Goal: Task Accomplishment & Management: Manage account settings

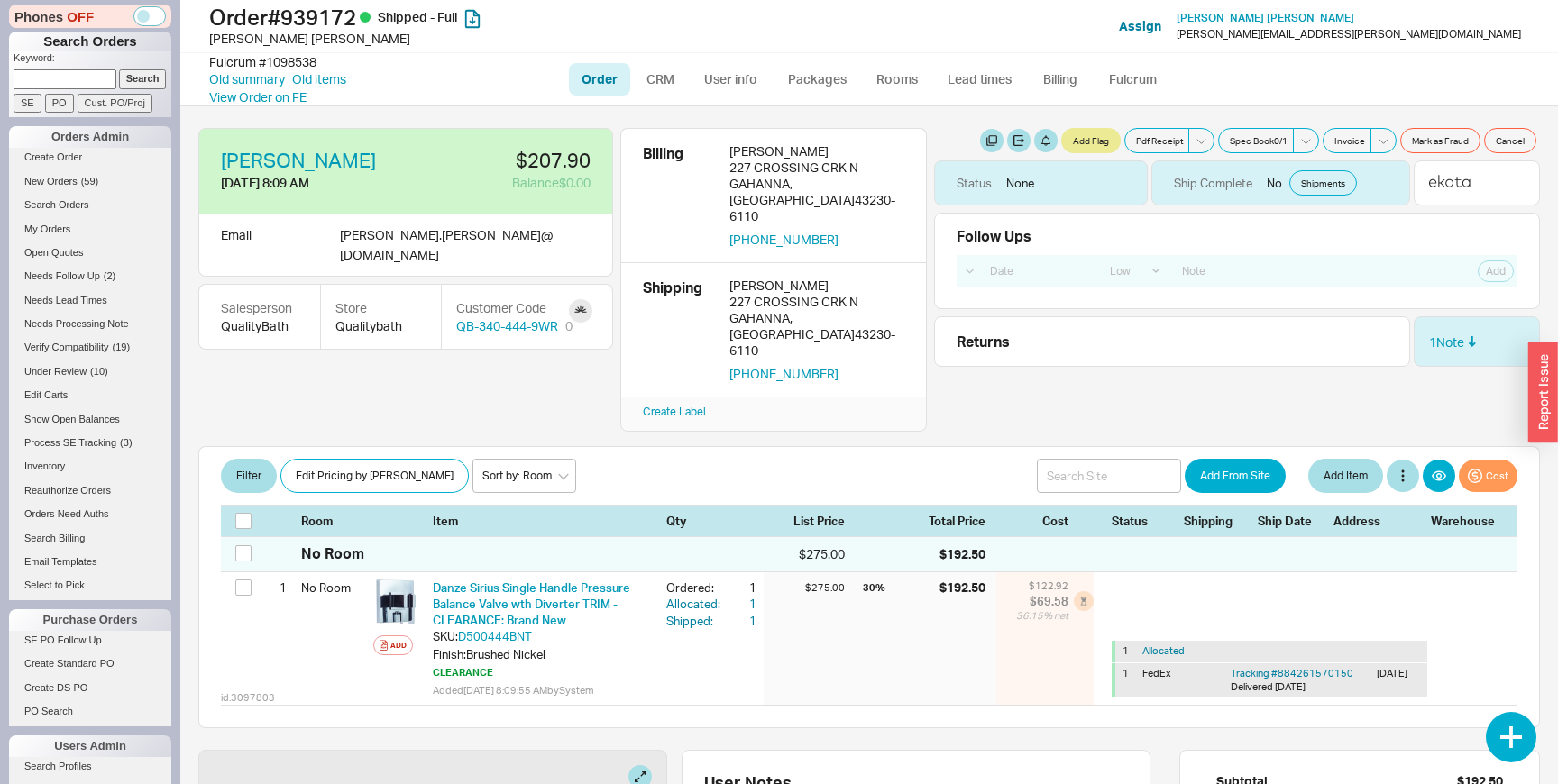
select select "LOW"
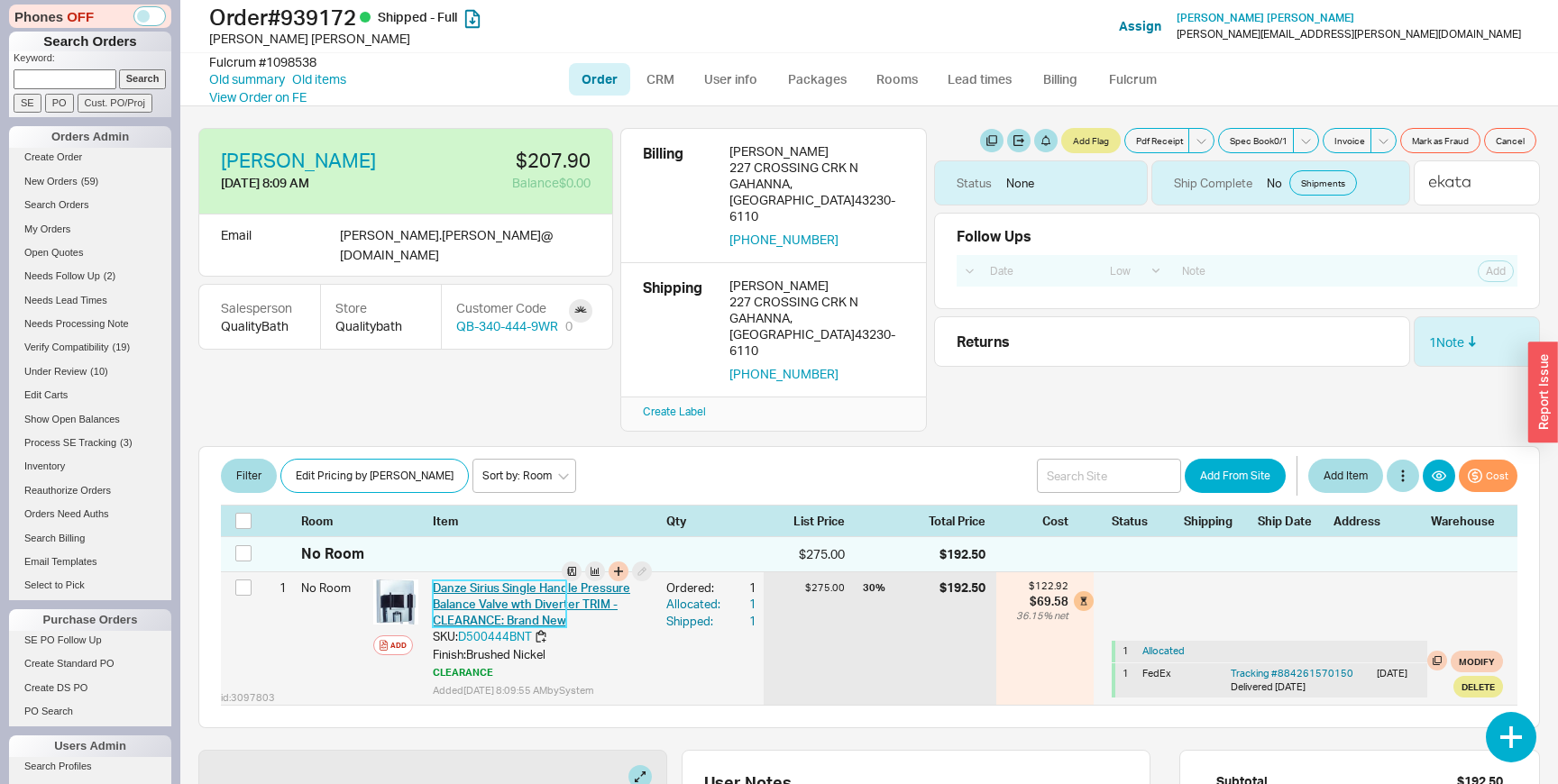
click at [559, 581] on link "Danze Sirius Single Handle Pressure Balance Valve wth Diverter TRIM - CLEARANCE…" at bounding box center [531, 604] width 197 height 47
click at [460, 666] on div "CLEARANCE" at bounding box center [542, 673] width 219 height 14
click at [472, 581] on link "Danze Sirius Single Handle Pressure Balance Valve wth Diverter TRIM - CLEARANCE…" at bounding box center [531, 604] width 197 height 47
click at [272, 626] on div "id: 3097803 1 No Room Add Danze Sirius Single Handle Pressure Balance Valve wth…" at bounding box center [869, 638] width 1296 height 133
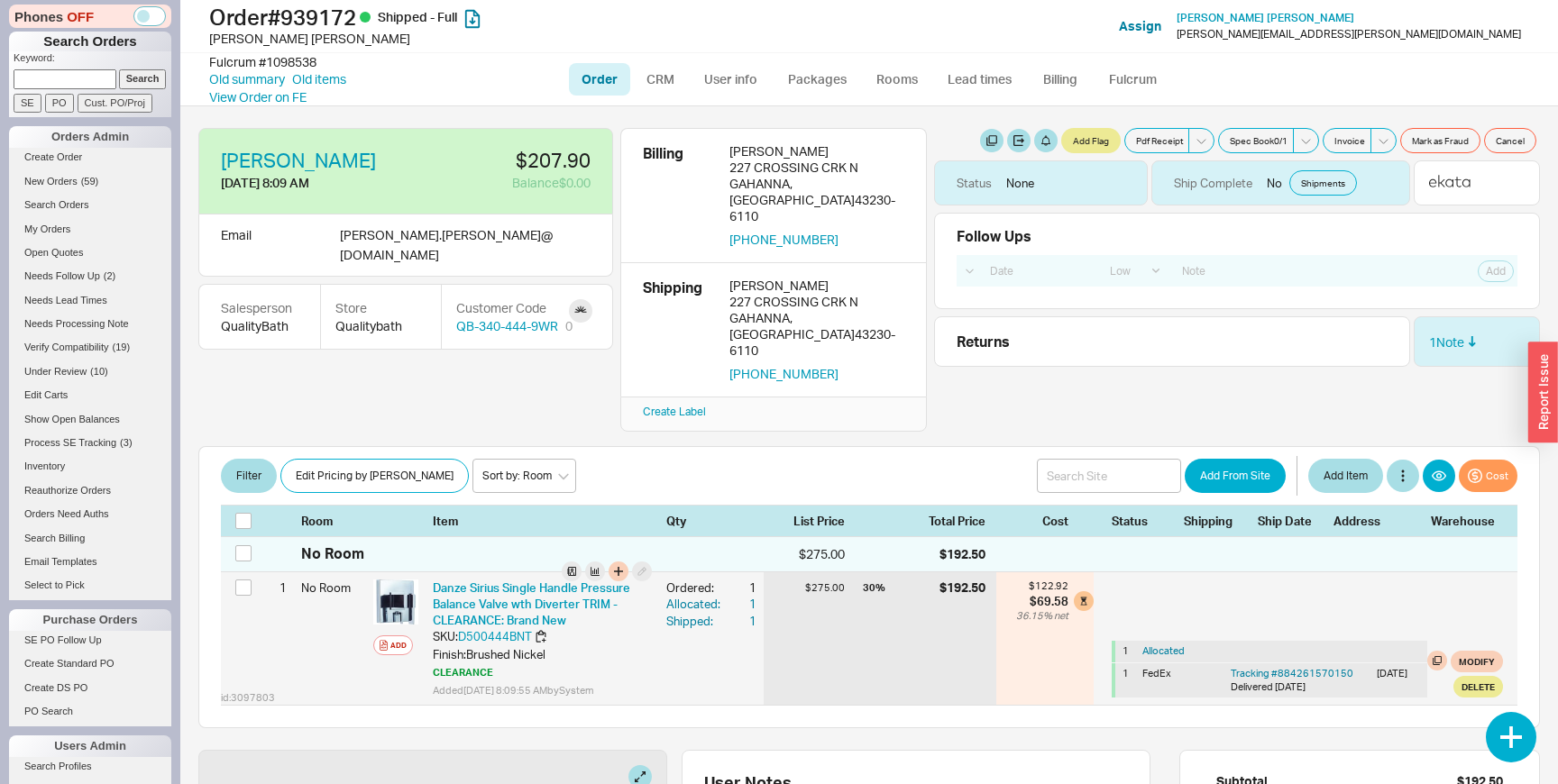
click at [266, 691] on span "id: 3097803" at bounding box center [248, 698] width 54 height 14
copy span "3097803"
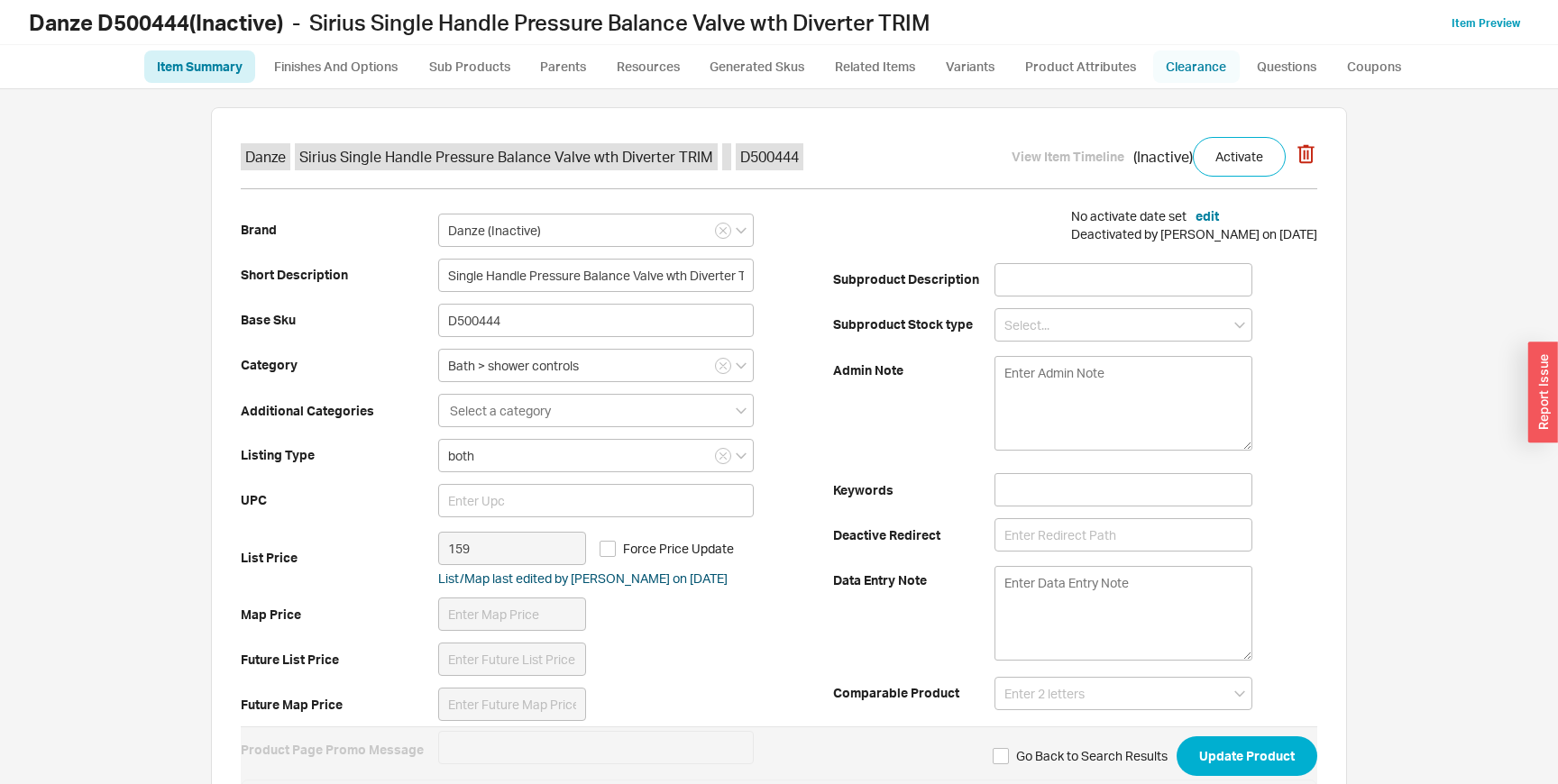
click at [1217, 65] on link "Clearance" at bounding box center [1196, 66] width 87 height 32
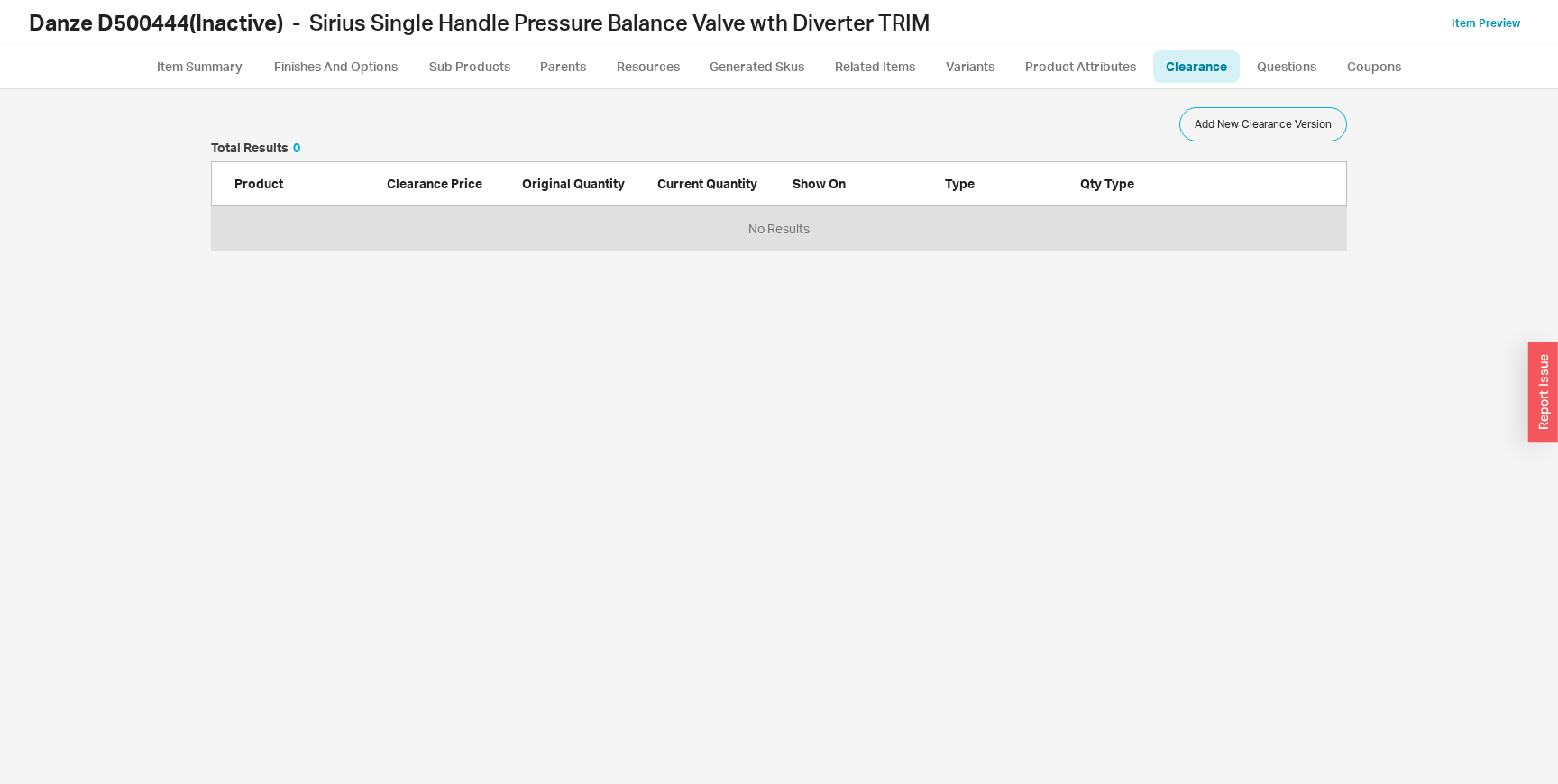
scroll to position [695, 1522]
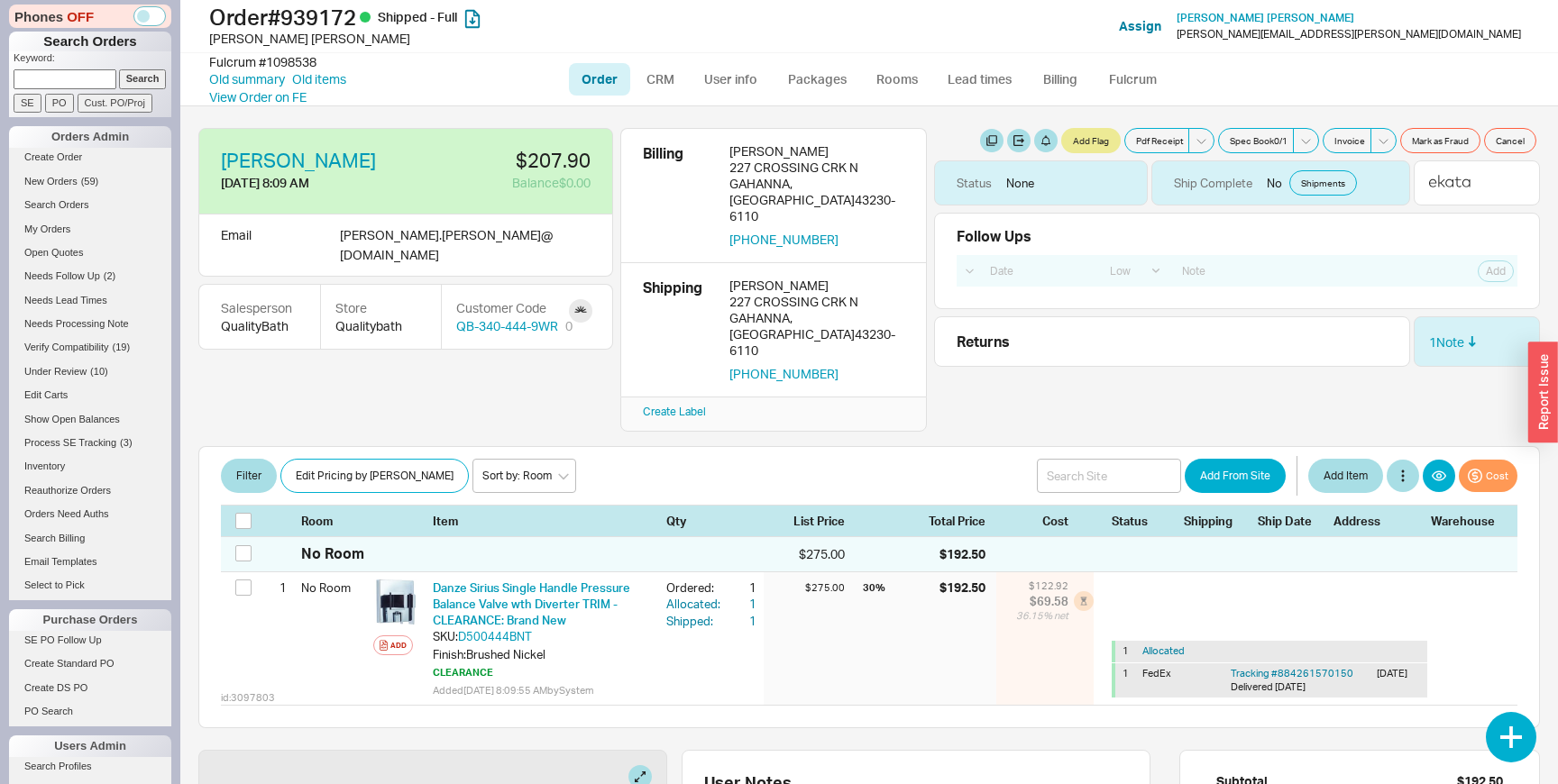
select select "LOW"
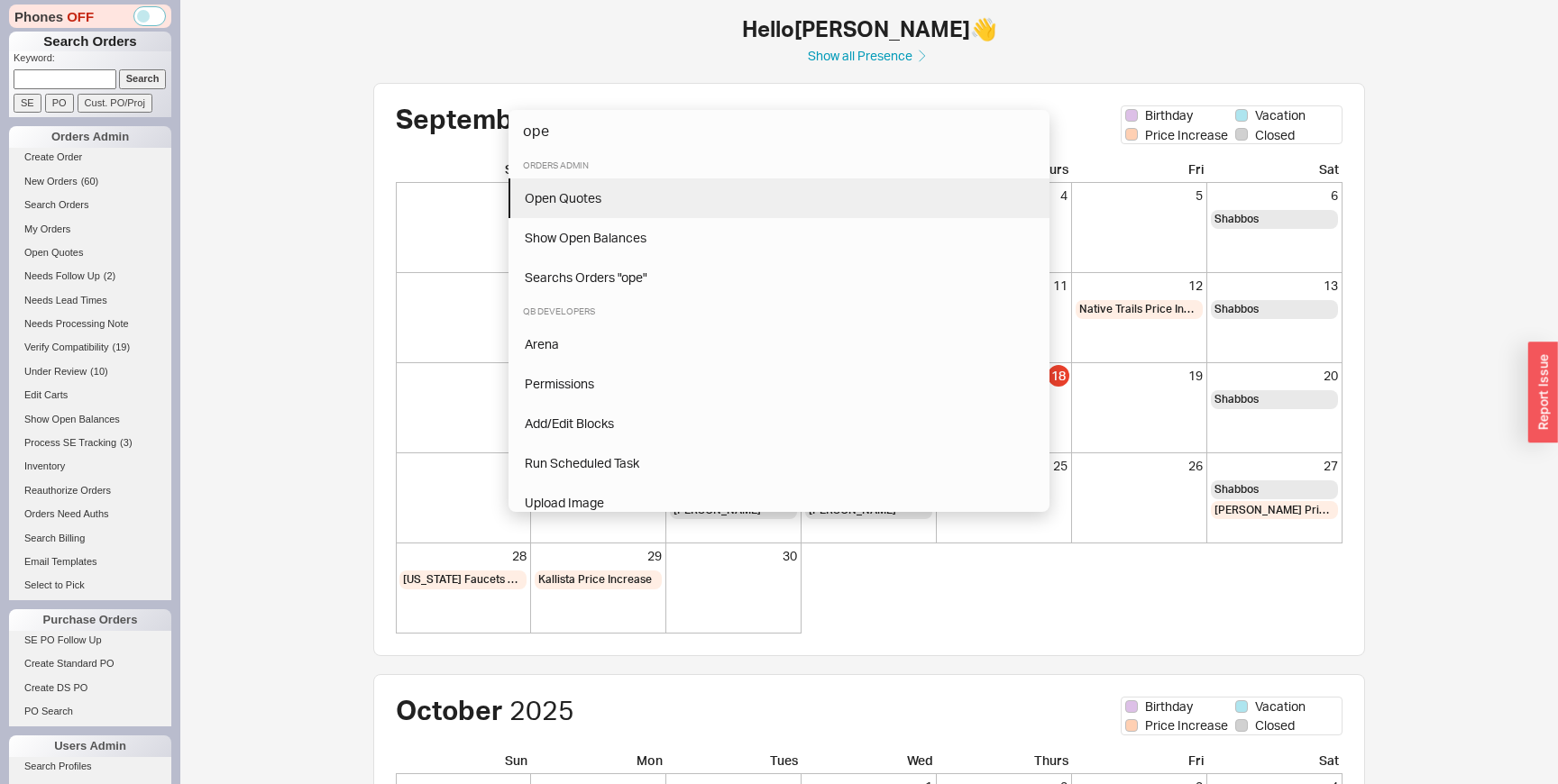
type input "ope"
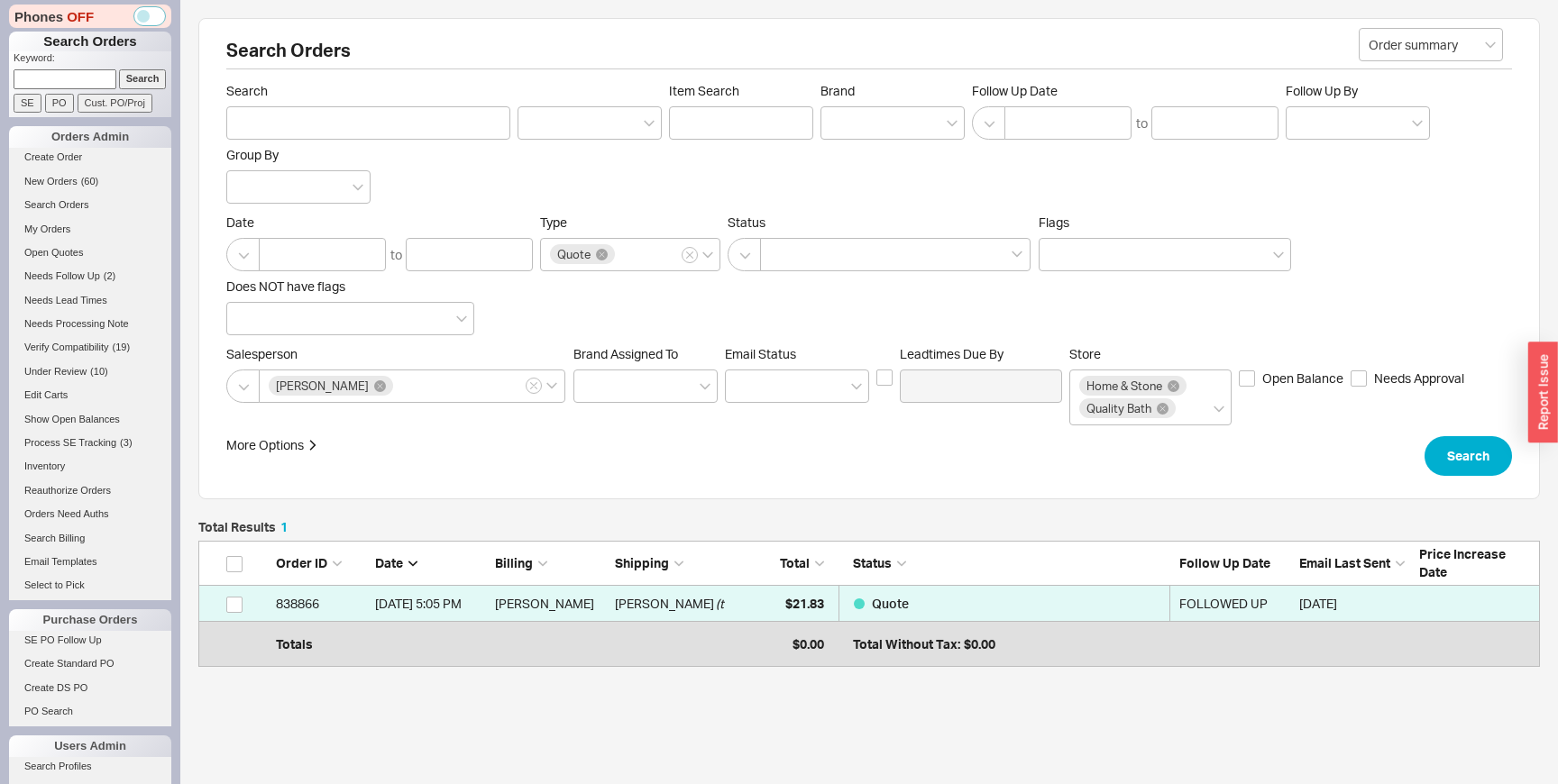
scroll to position [117, 1341]
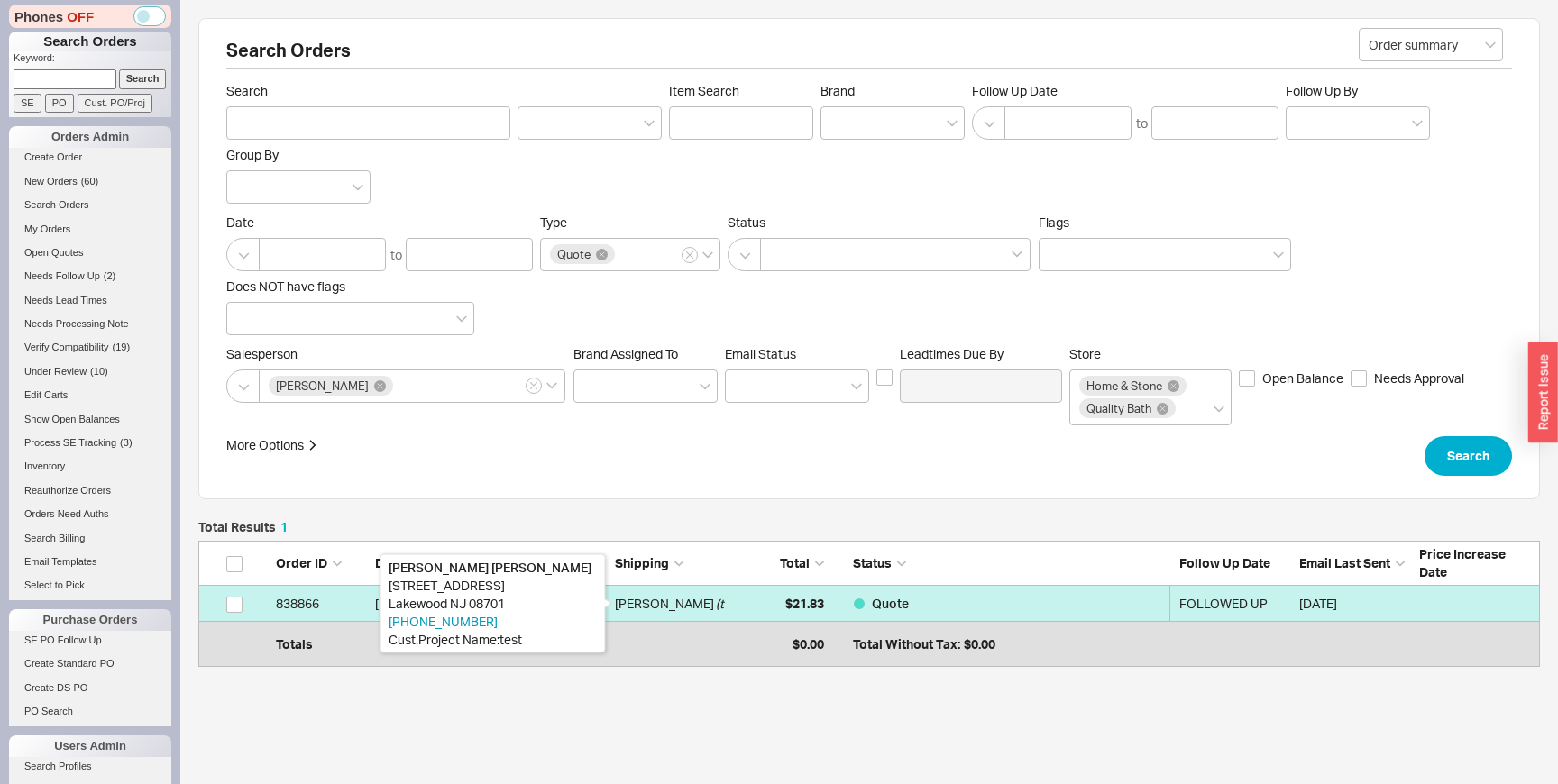
click at [641, 607] on div "Michal Tikotzky" at bounding box center [664, 604] width 99 height 36
select select "LOW"
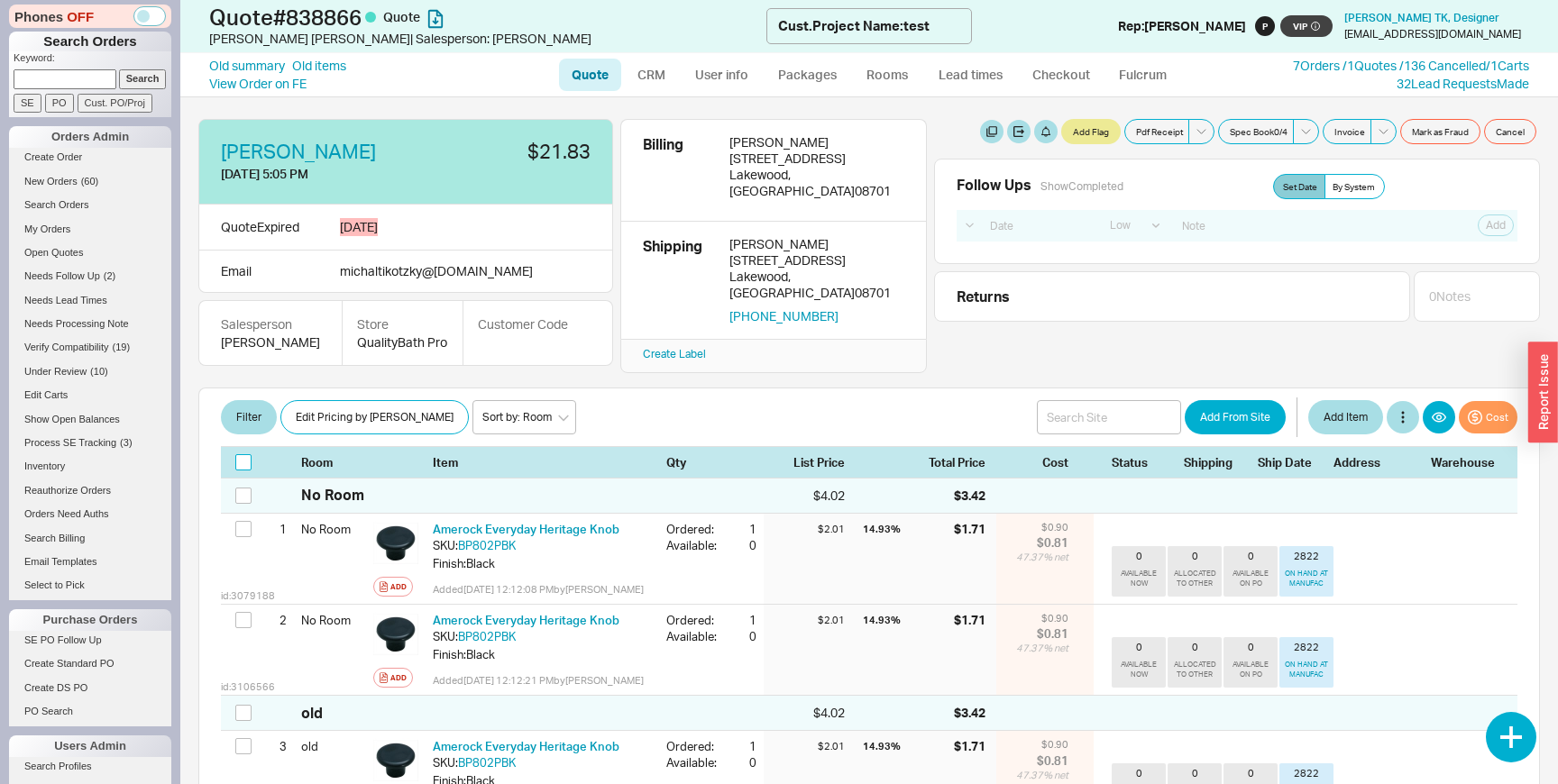
click at [239, 471] on input "checkbox" at bounding box center [243, 462] width 16 height 16
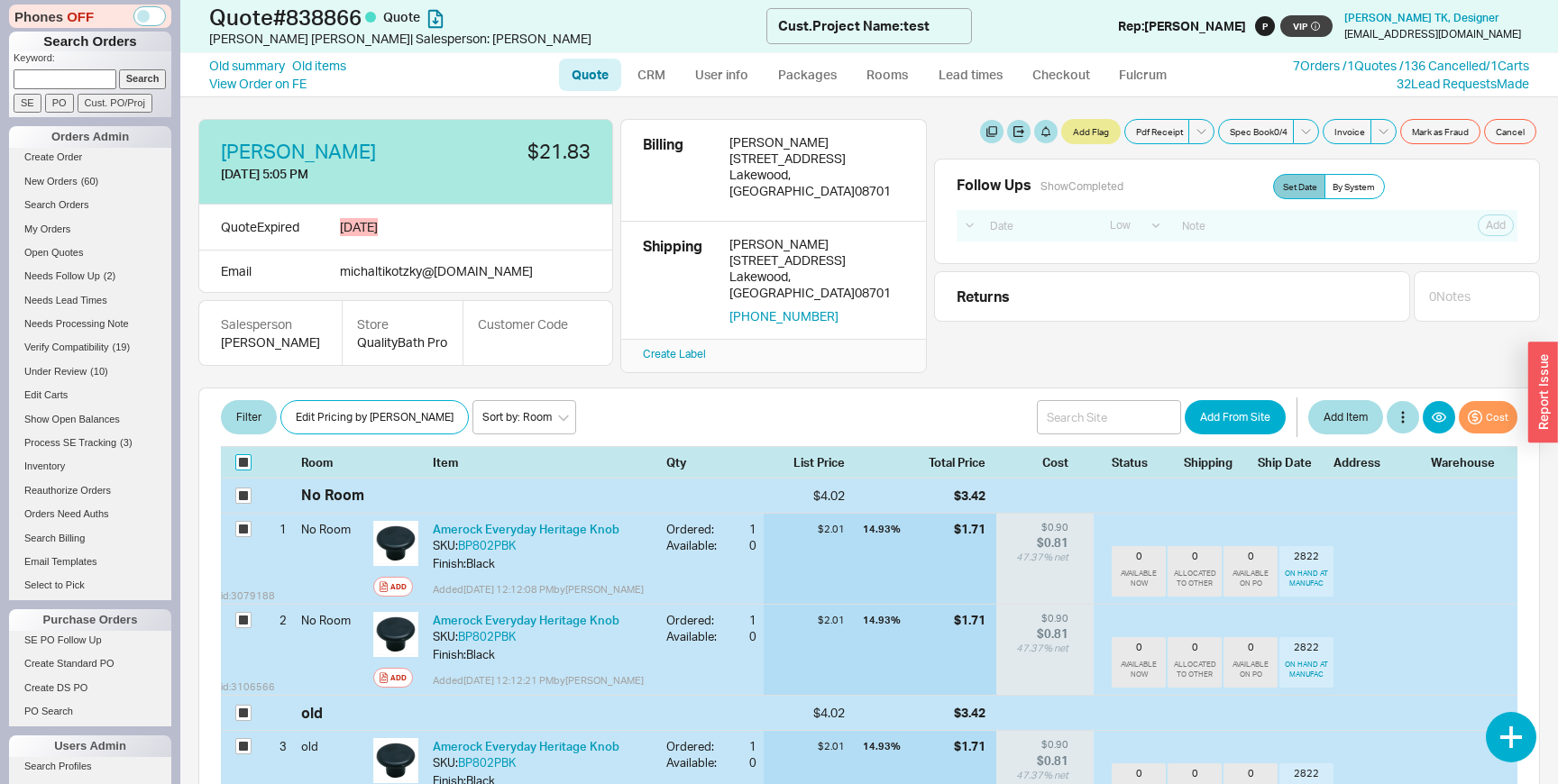
checkbox input "true"
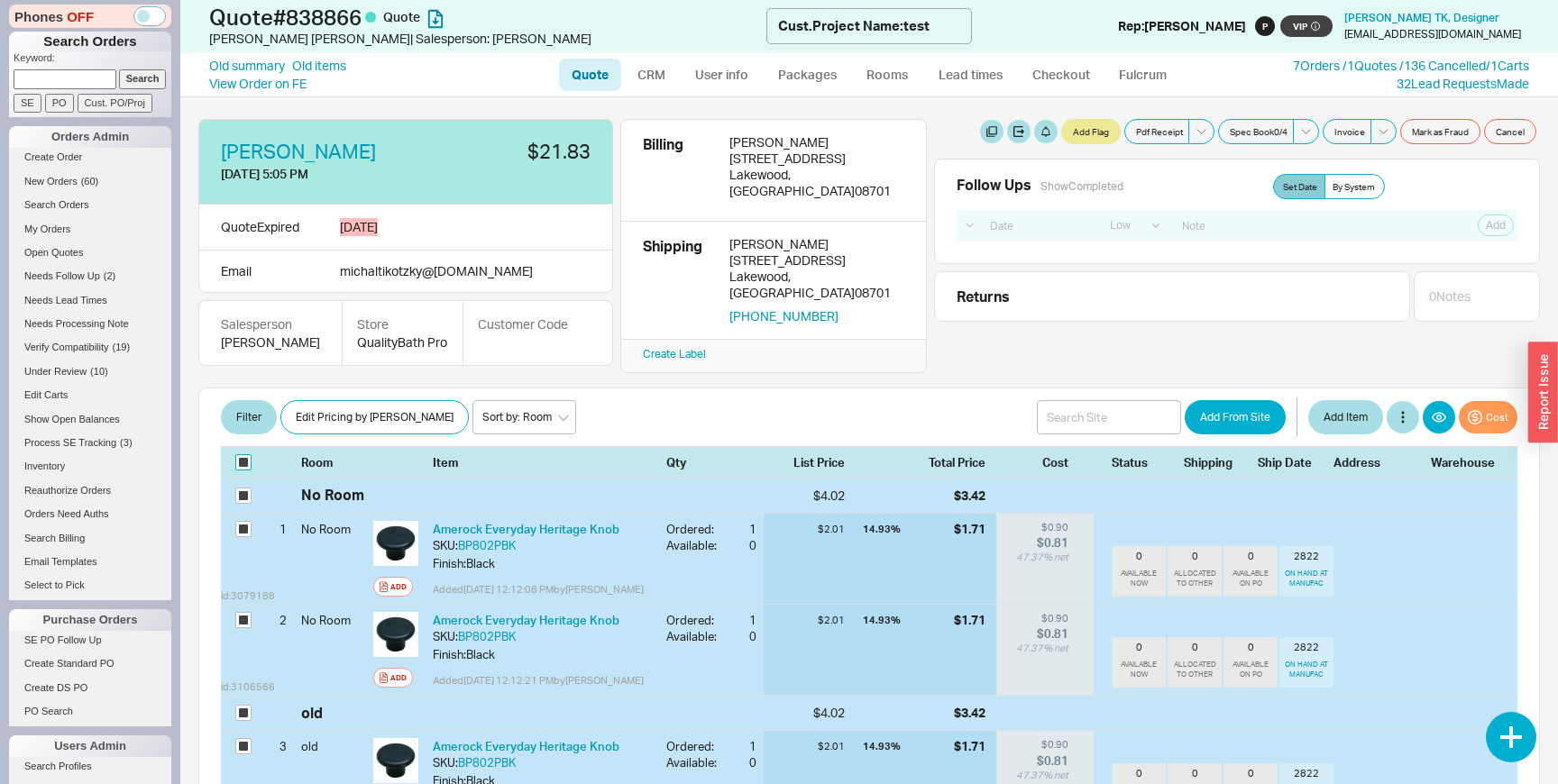
checkbox input "true"
click at [537, 435] on button "button" at bounding box center [553, 417] width 36 height 36
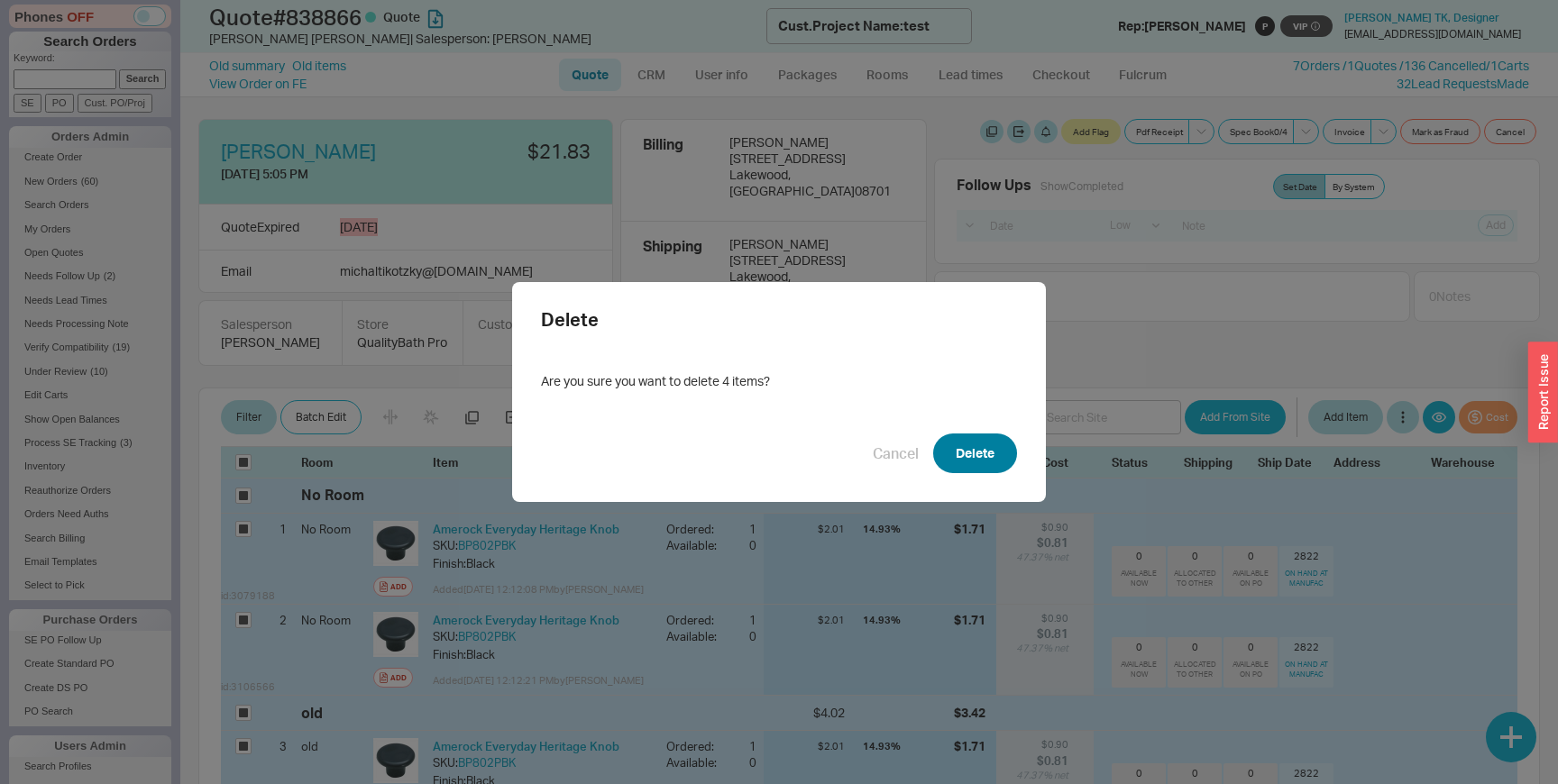
click at [985, 458] on button "Delete" at bounding box center [975, 454] width 84 height 40
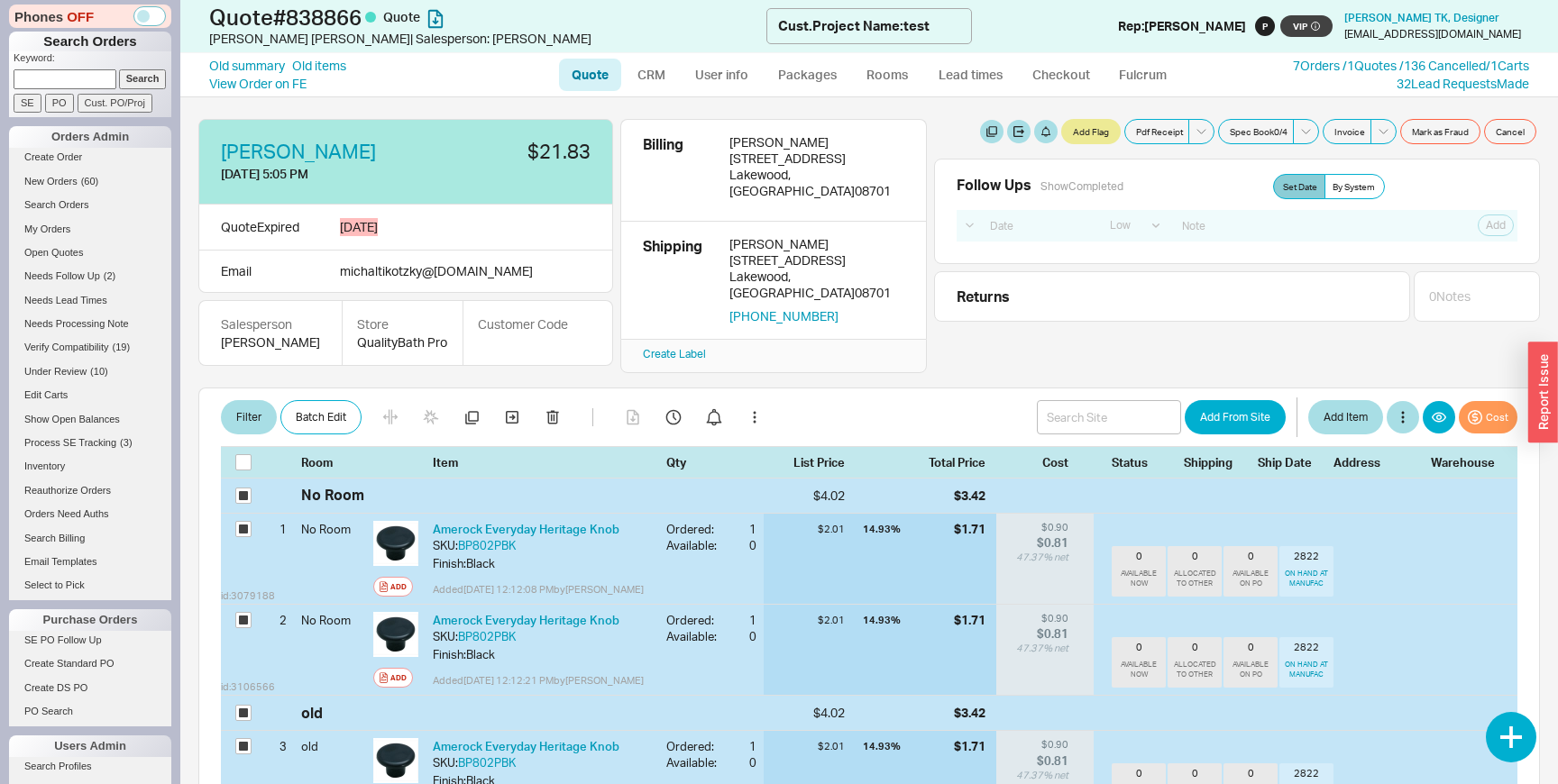
checkbox input "false"
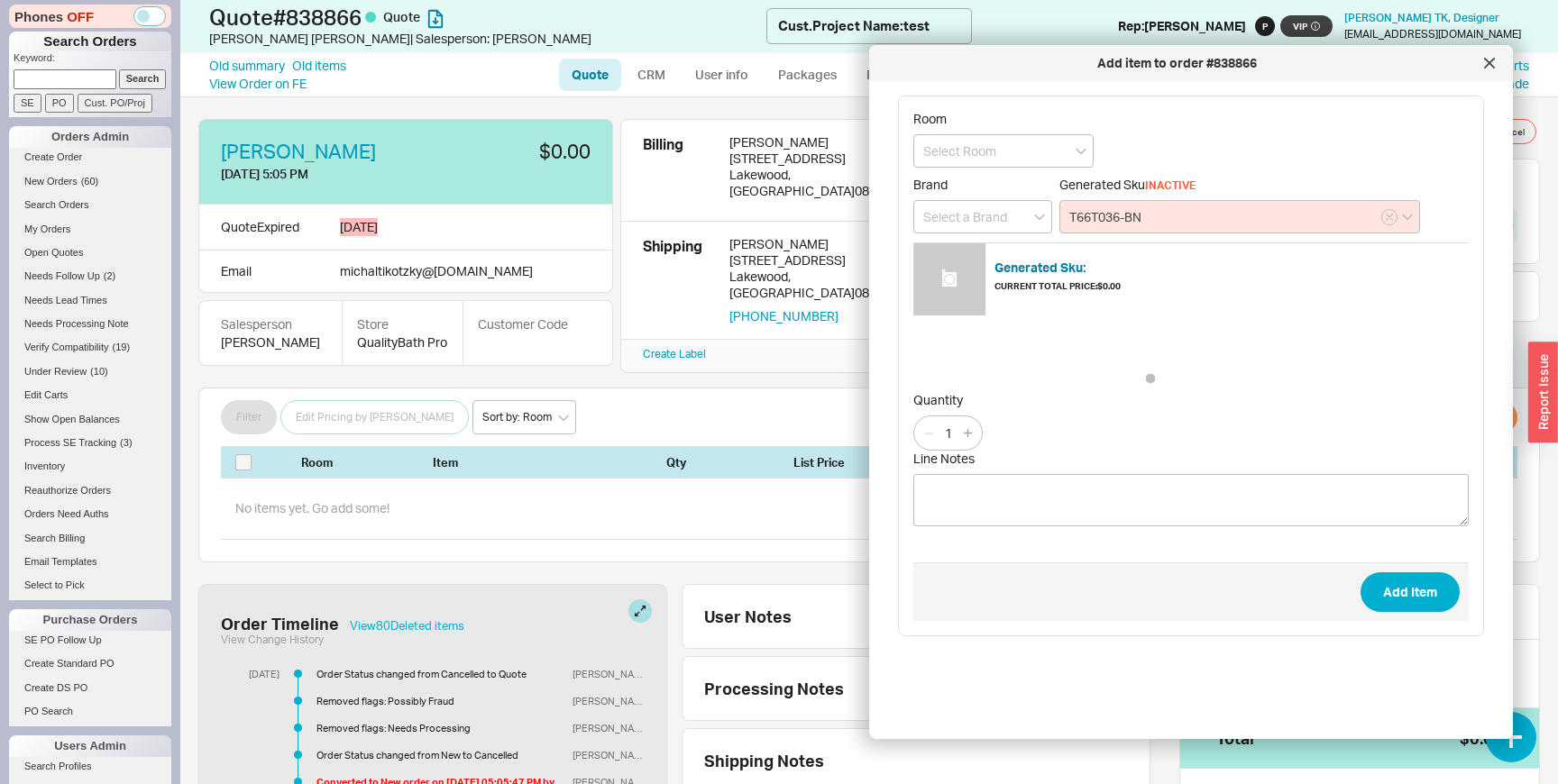
type input "T66T036-BN"
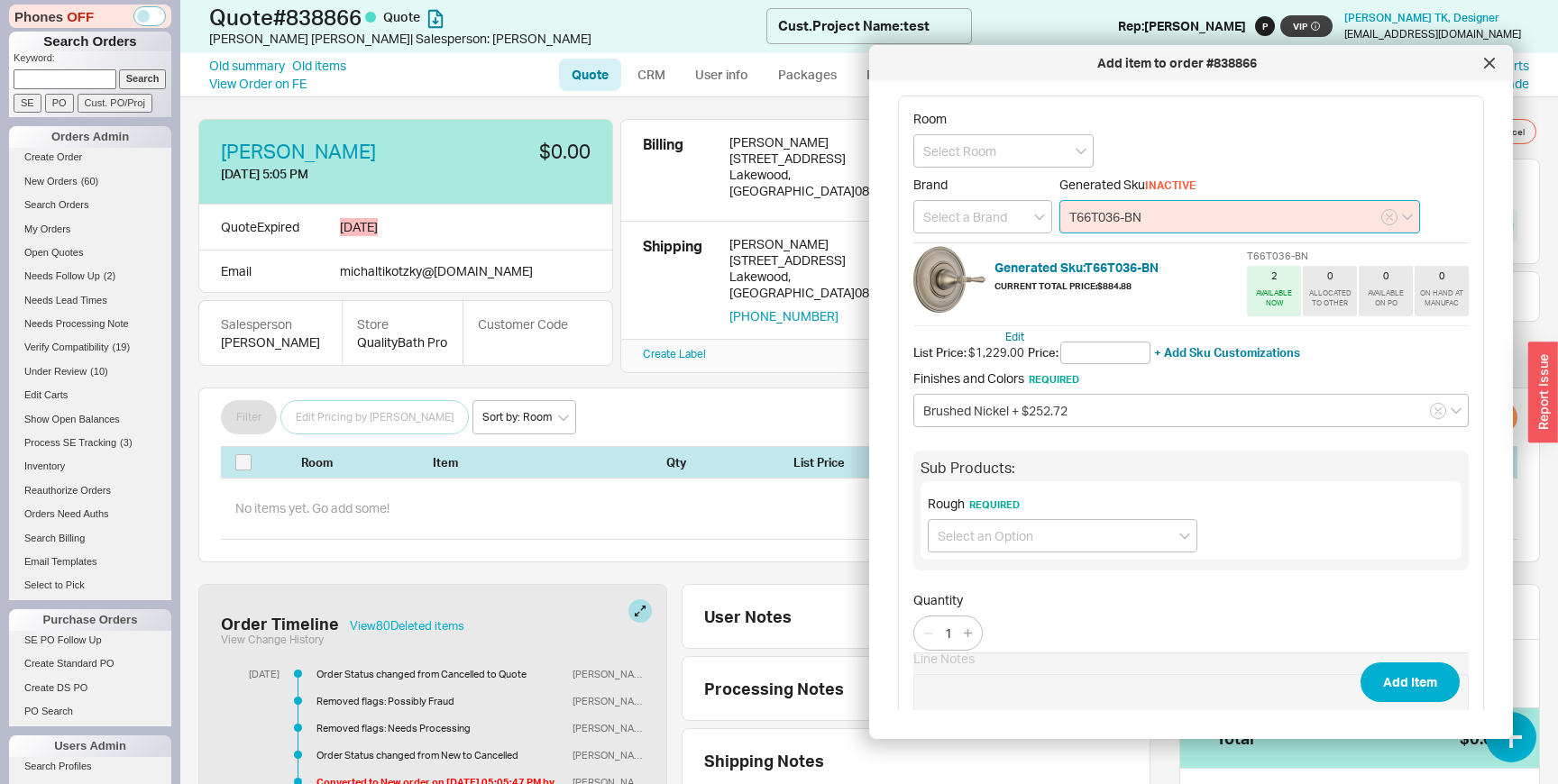
click at [1137, 222] on input "T66T036-BN" at bounding box center [1239, 216] width 361 height 33
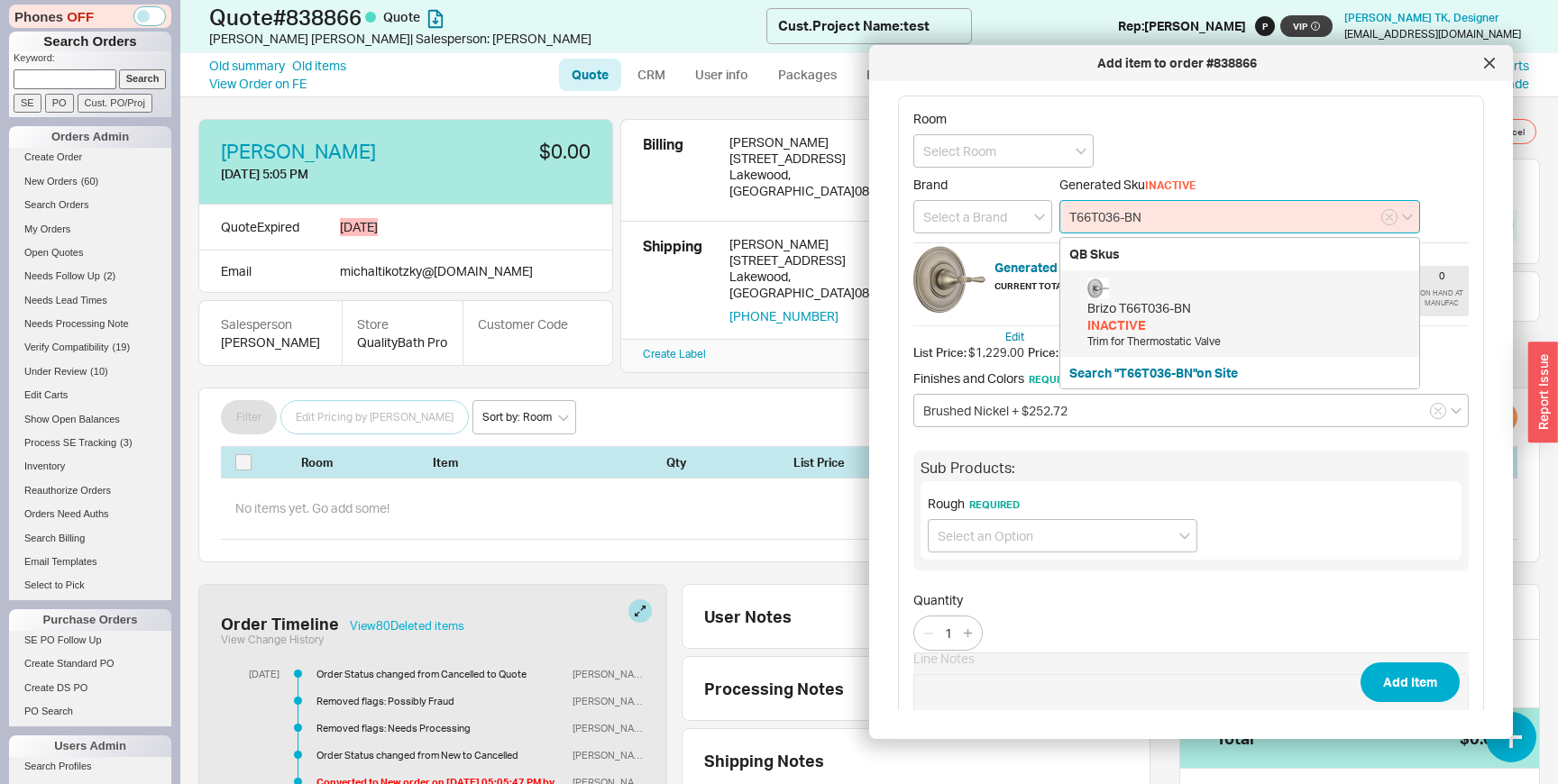
click at [1154, 302] on div "Brizo T66T036-BN" at bounding box center [1248, 308] width 323 height 18
click at [1179, 219] on input "T66T036-BN" at bounding box center [1239, 216] width 361 height 33
click at [1172, 291] on div "Brizo T66T036-BN INACTIVE Trim for Thermostatic Valve" at bounding box center [1248, 314] width 323 height 72
click at [1149, 202] on input "T66T036-BN" at bounding box center [1239, 216] width 361 height 33
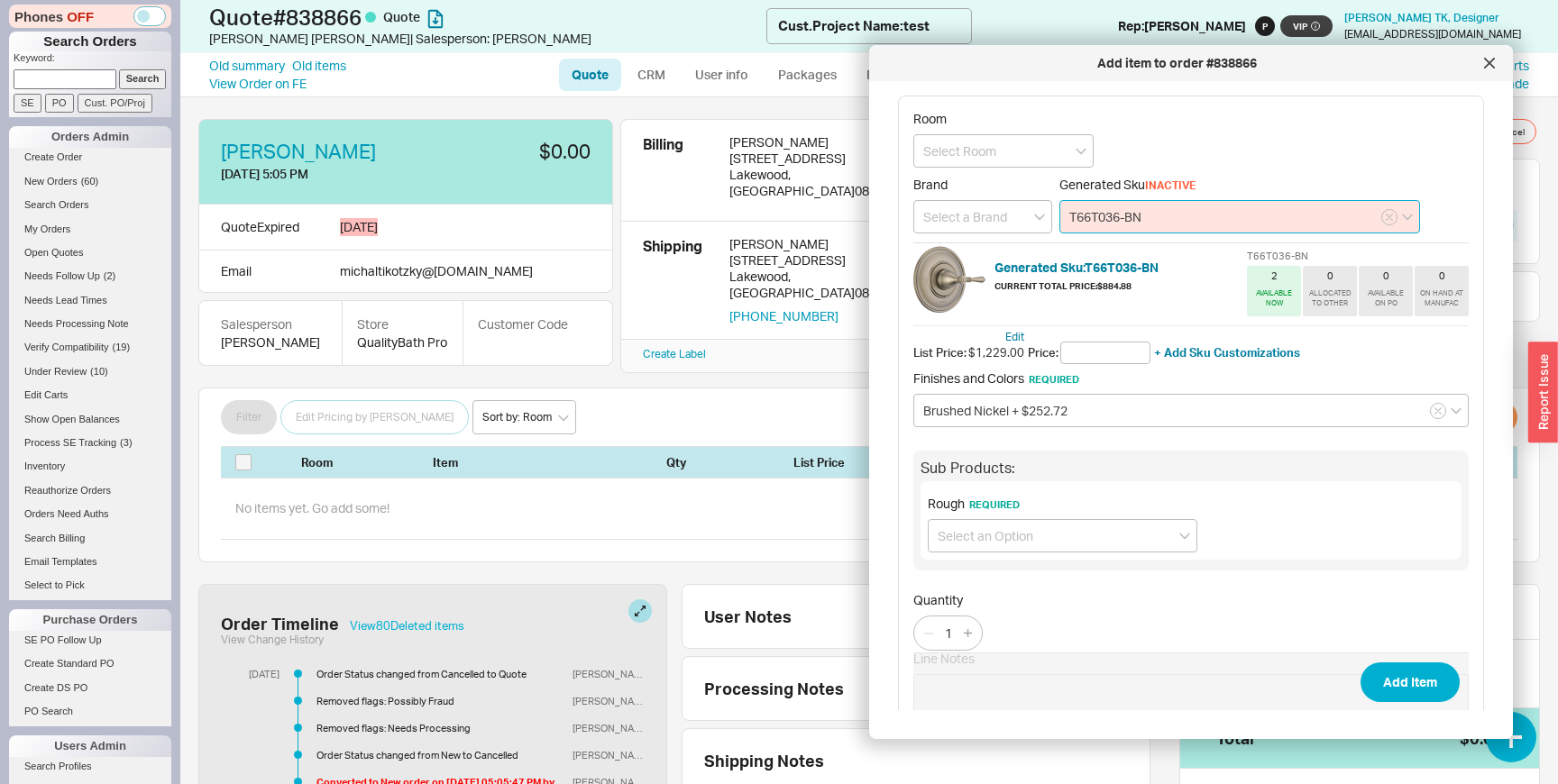
click at [1149, 202] on input "T66T036-BN" at bounding box center [1239, 216] width 361 height 33
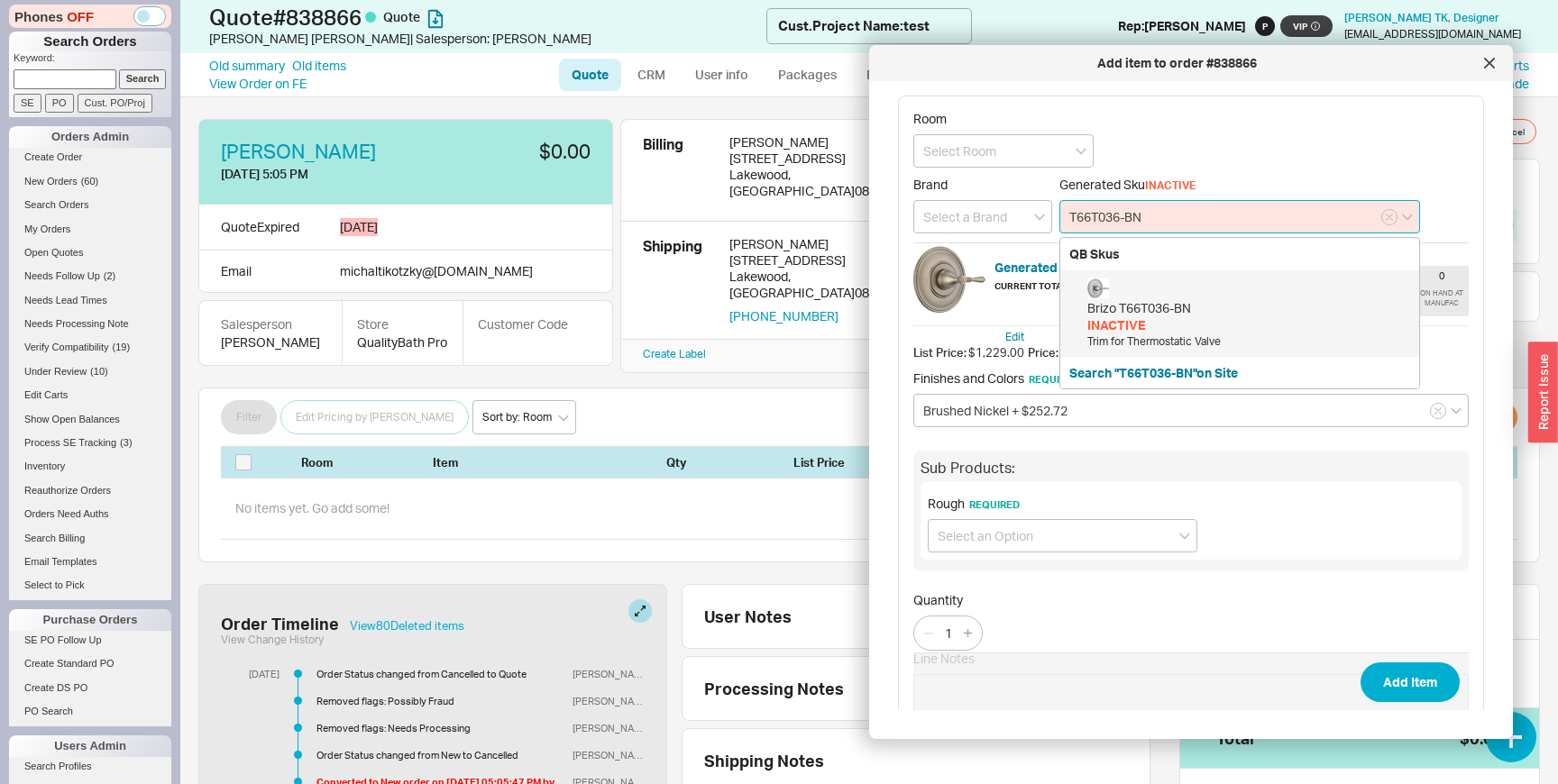
click at [1123, 223] on input "T66T036-BN" at bounding box center [1239, 216] width 361 height 33
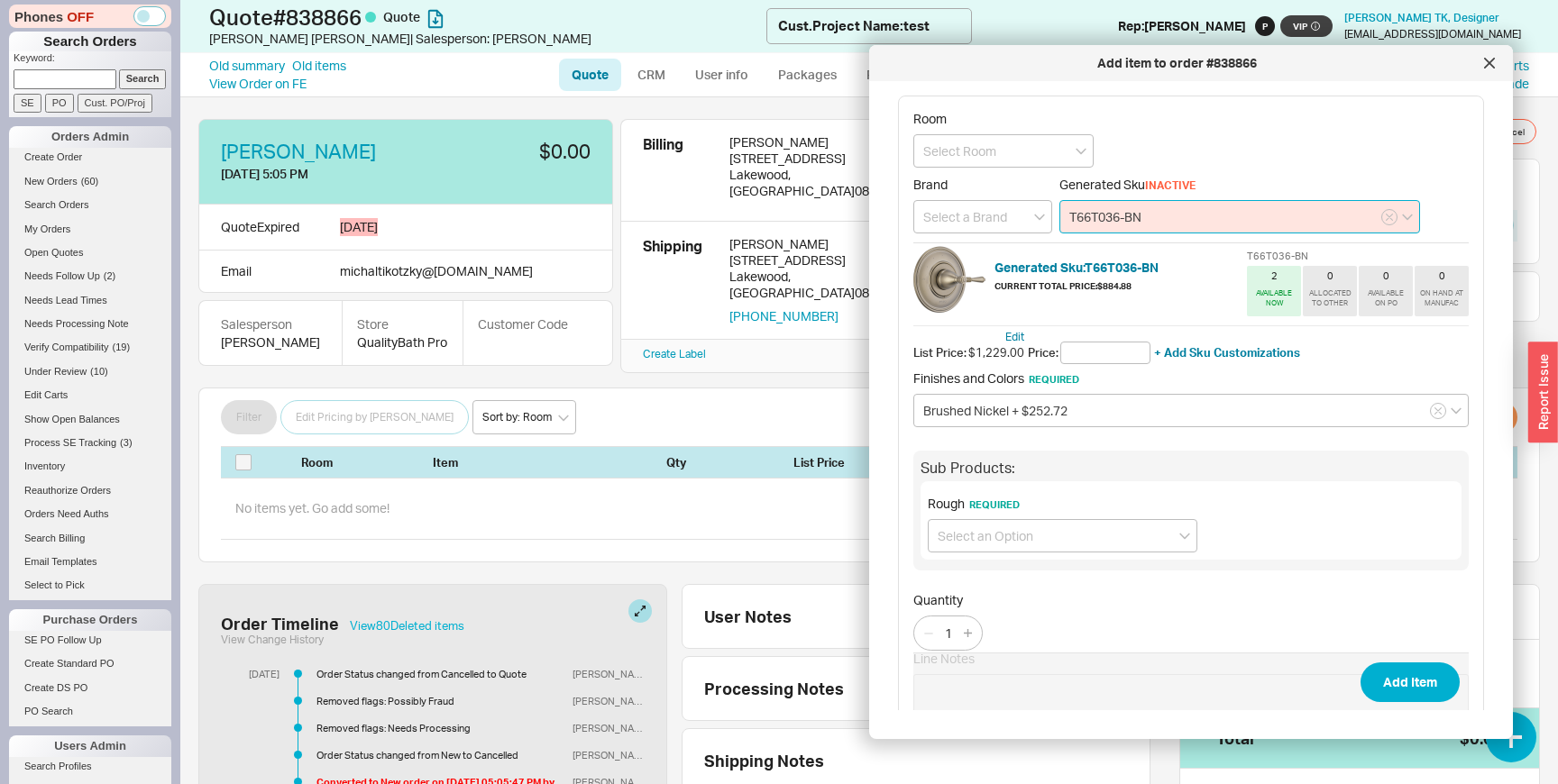
click at [1123, 223] on input "T66T036-BN" at bounding box center [1239, 216] width 361 height 33
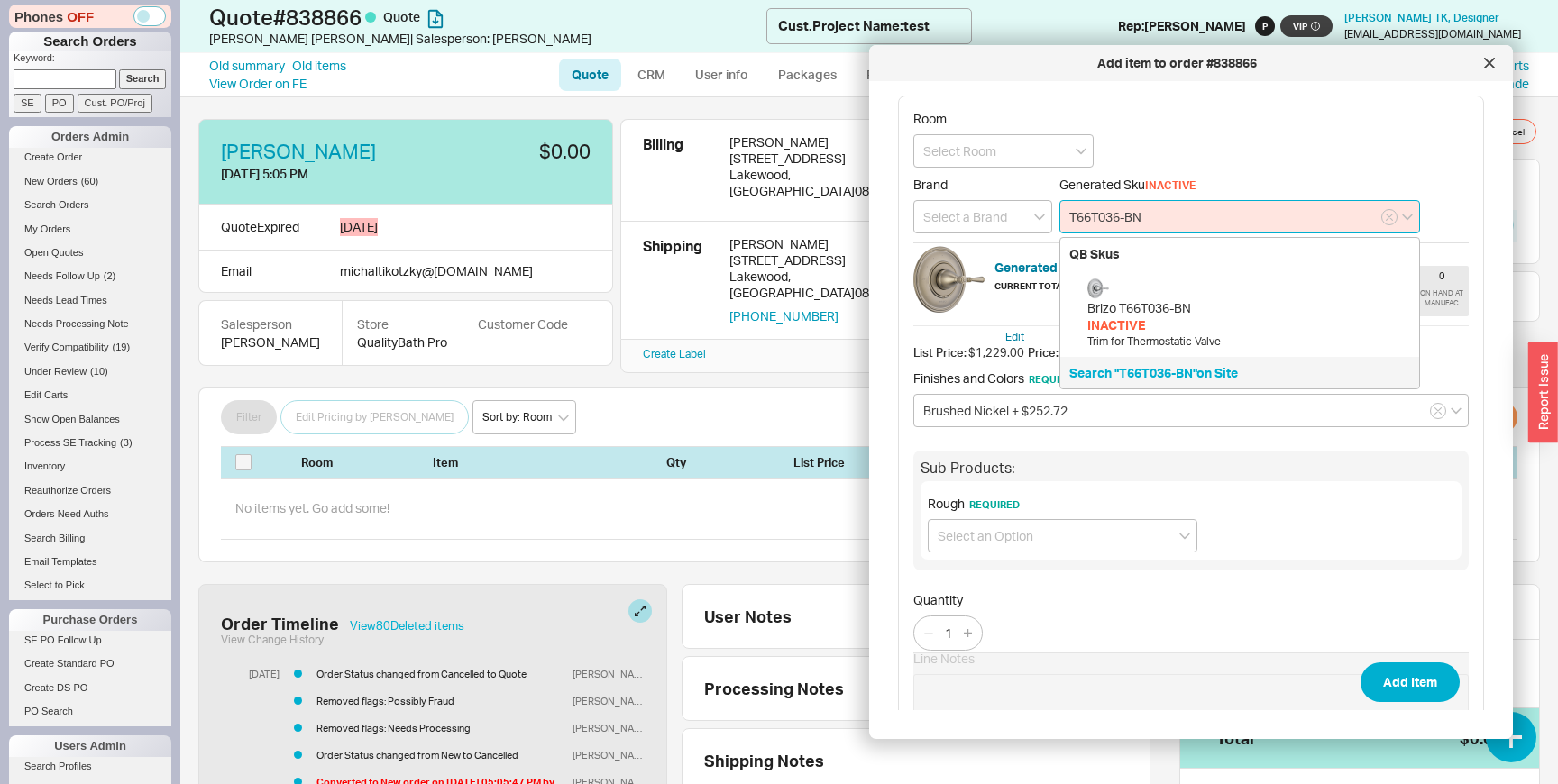
click at [1155, 370] on button "Search "T66T036-BN"on Site" at bounding box center [1153, 373] width 169 height 18
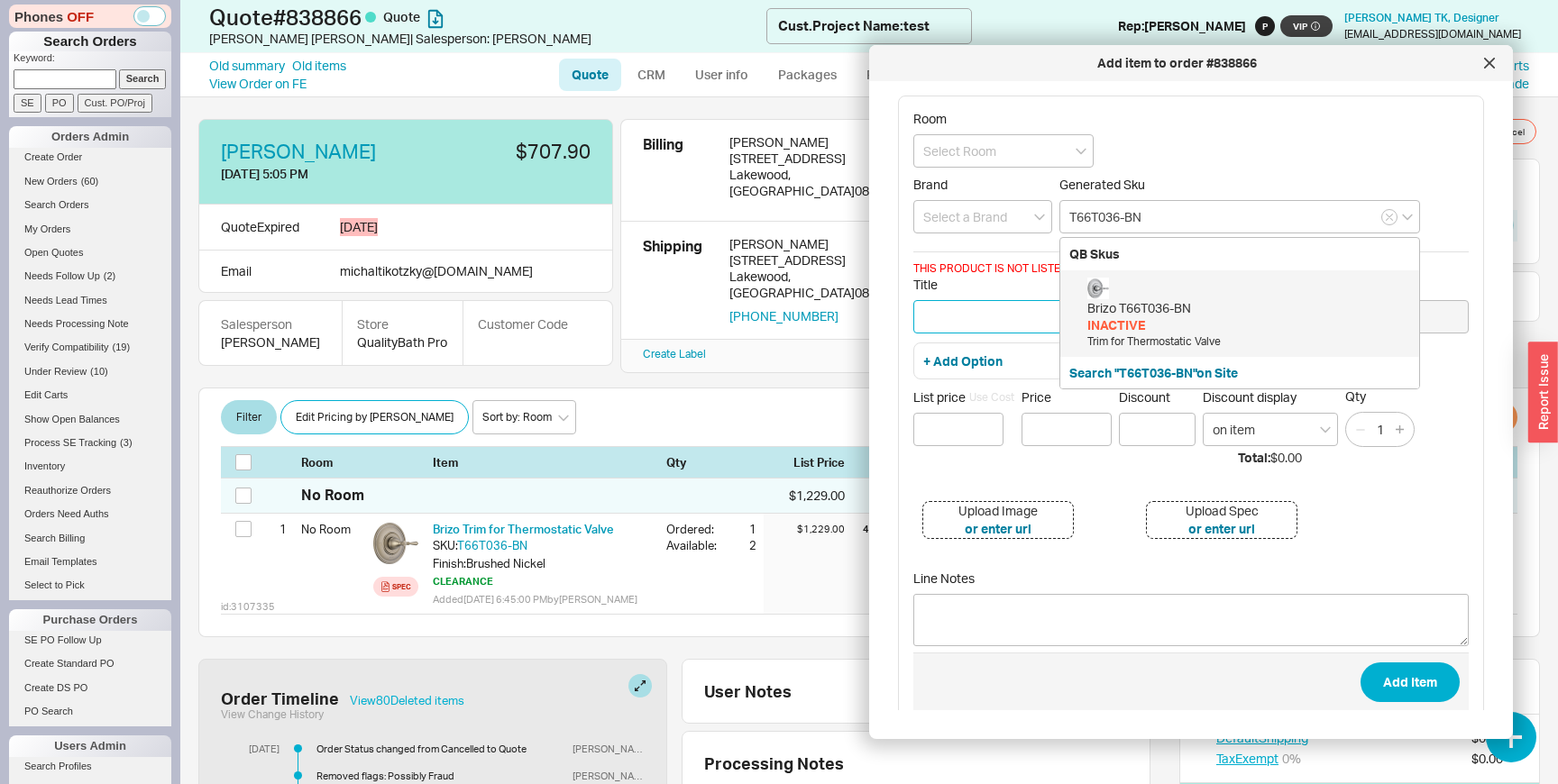
click at [956, 318] on input "Title" at bounding box center [1027, 316] width 229 height 33
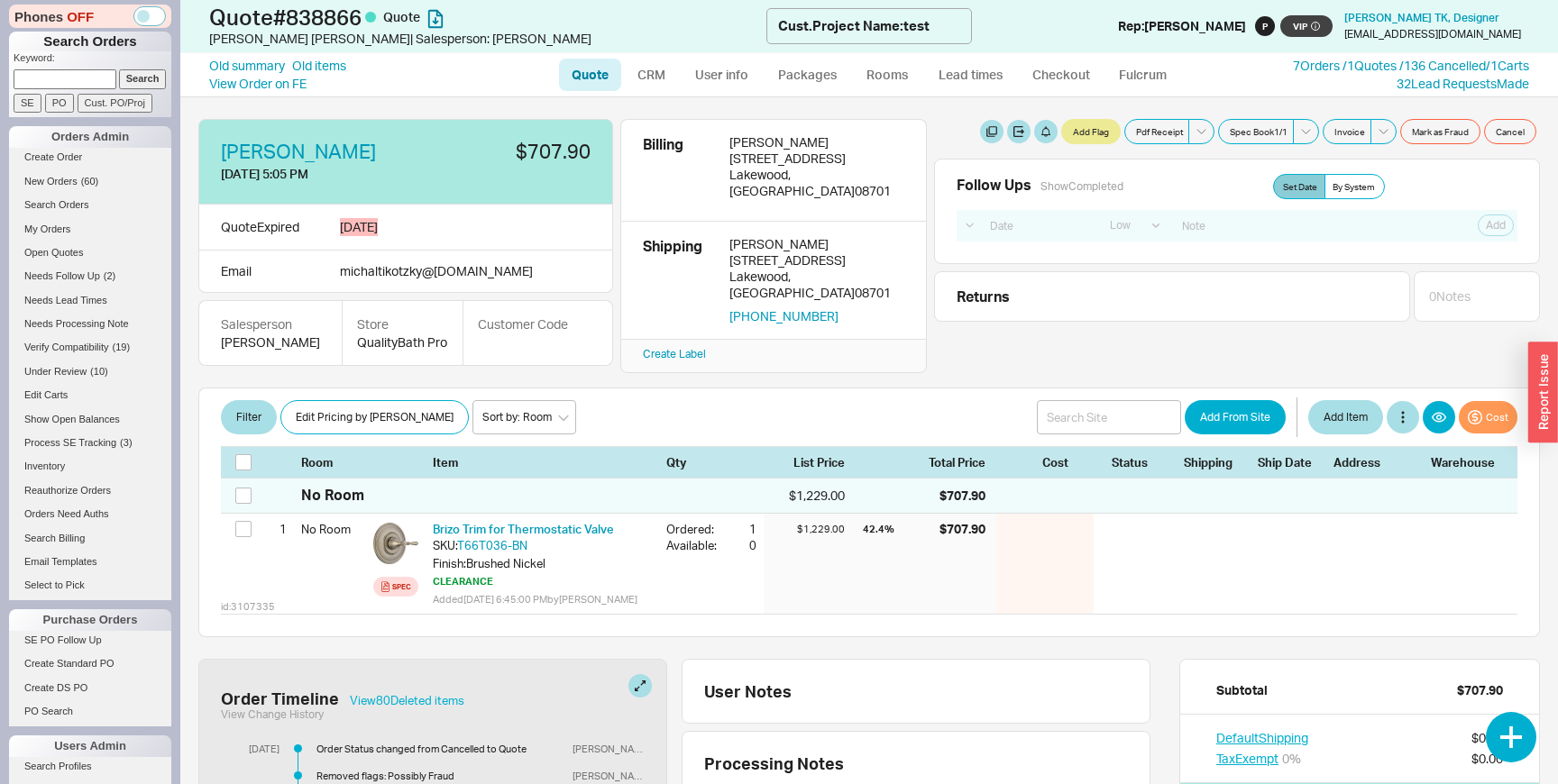
select select "LOW"
click at [260, 63] on link "Old summary" at bounding box center [247, 66] width 76 height 18
select select "*"
select select "**"
select select "LOW"
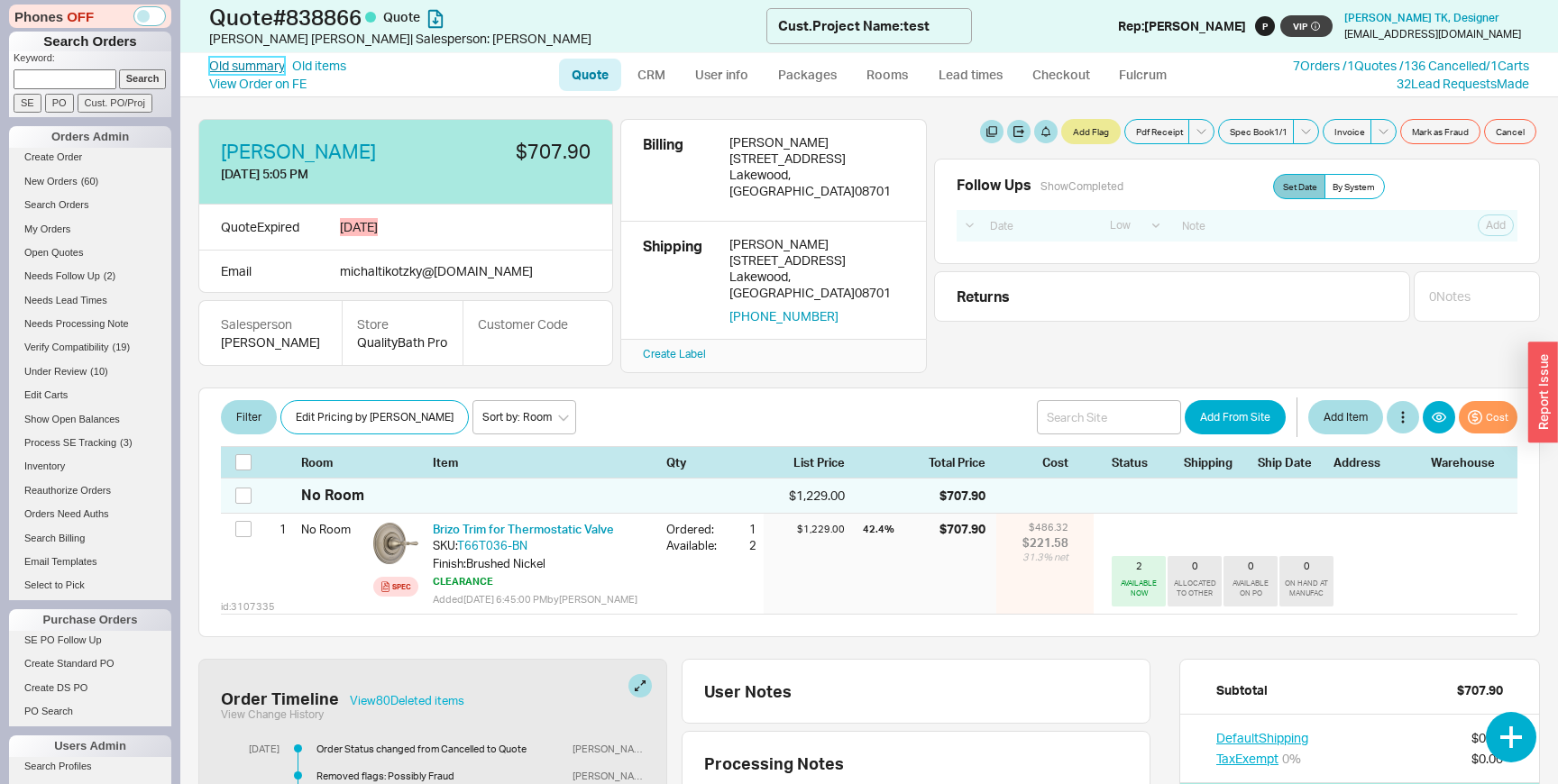
select select "3"
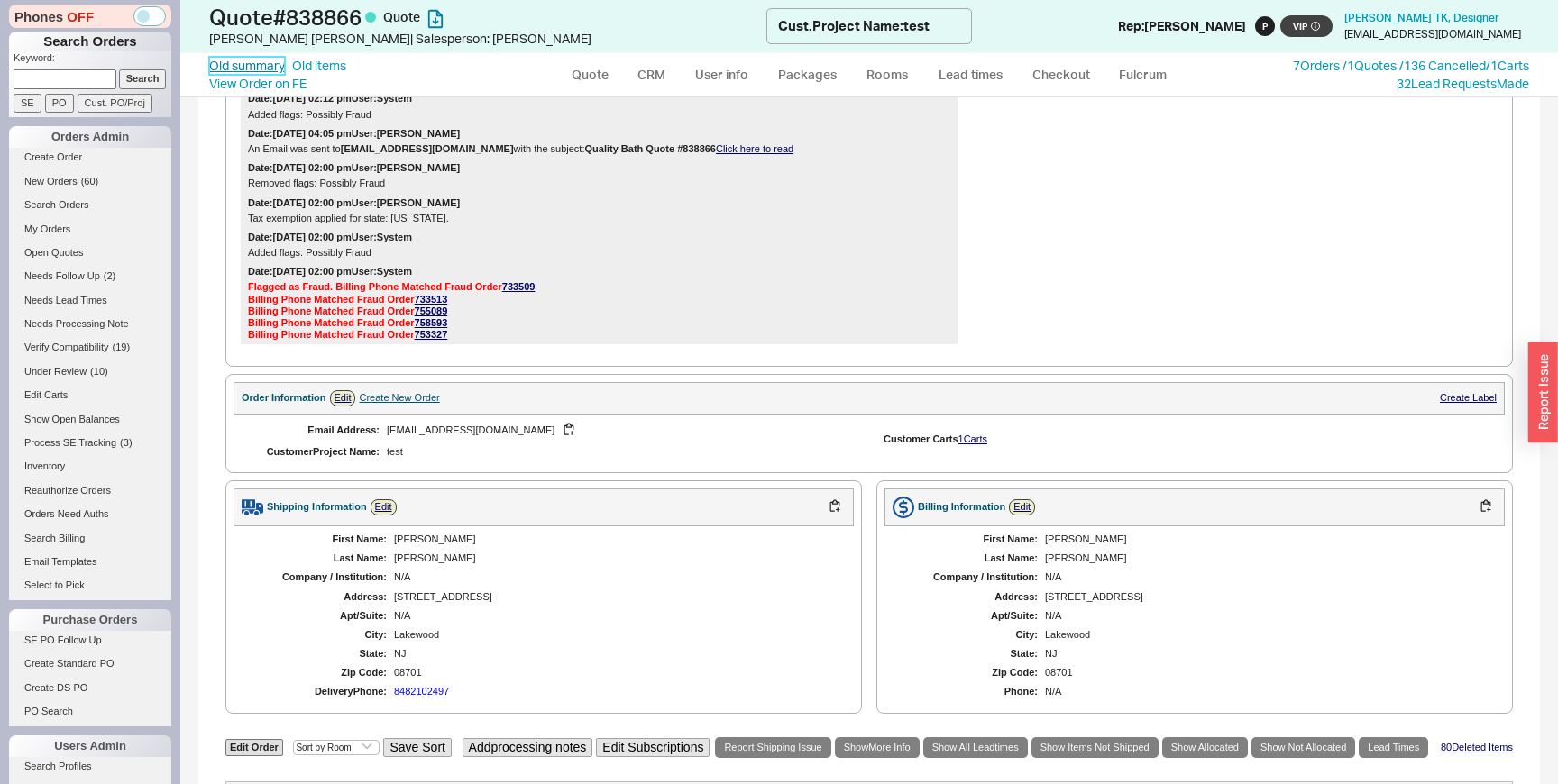
scroll to position [1809, 0]
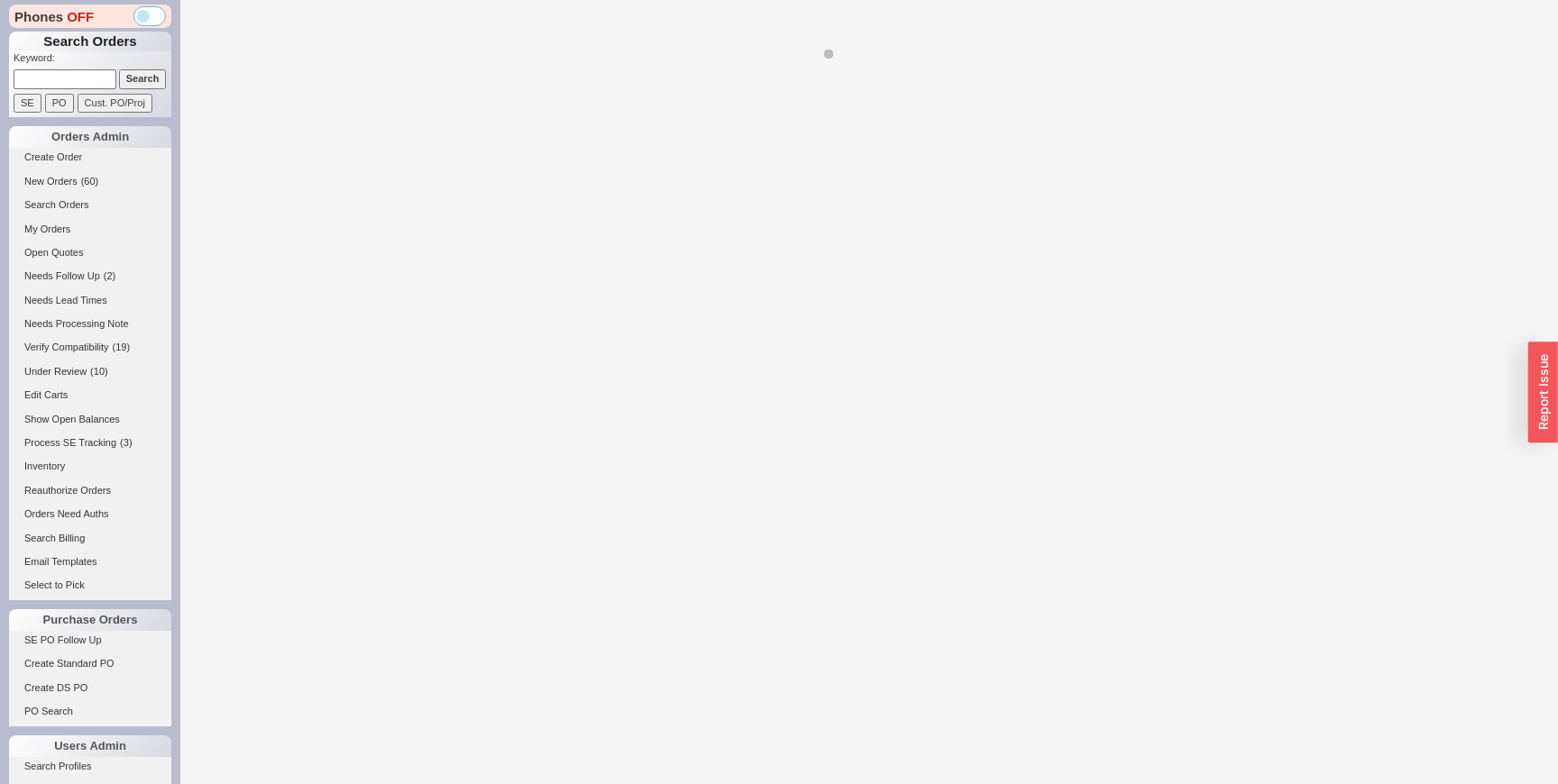
select select "LOW"
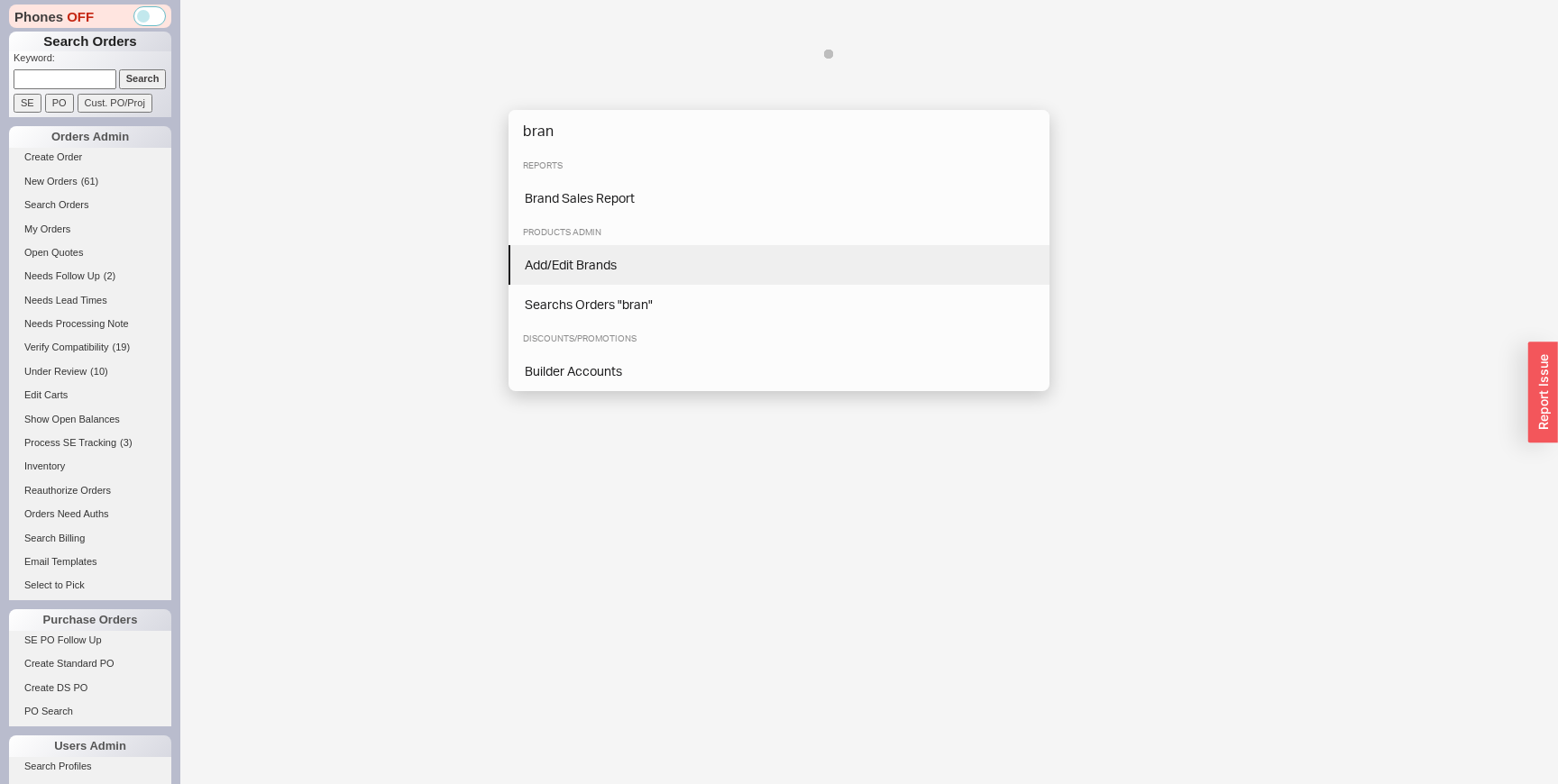
type input "bran"
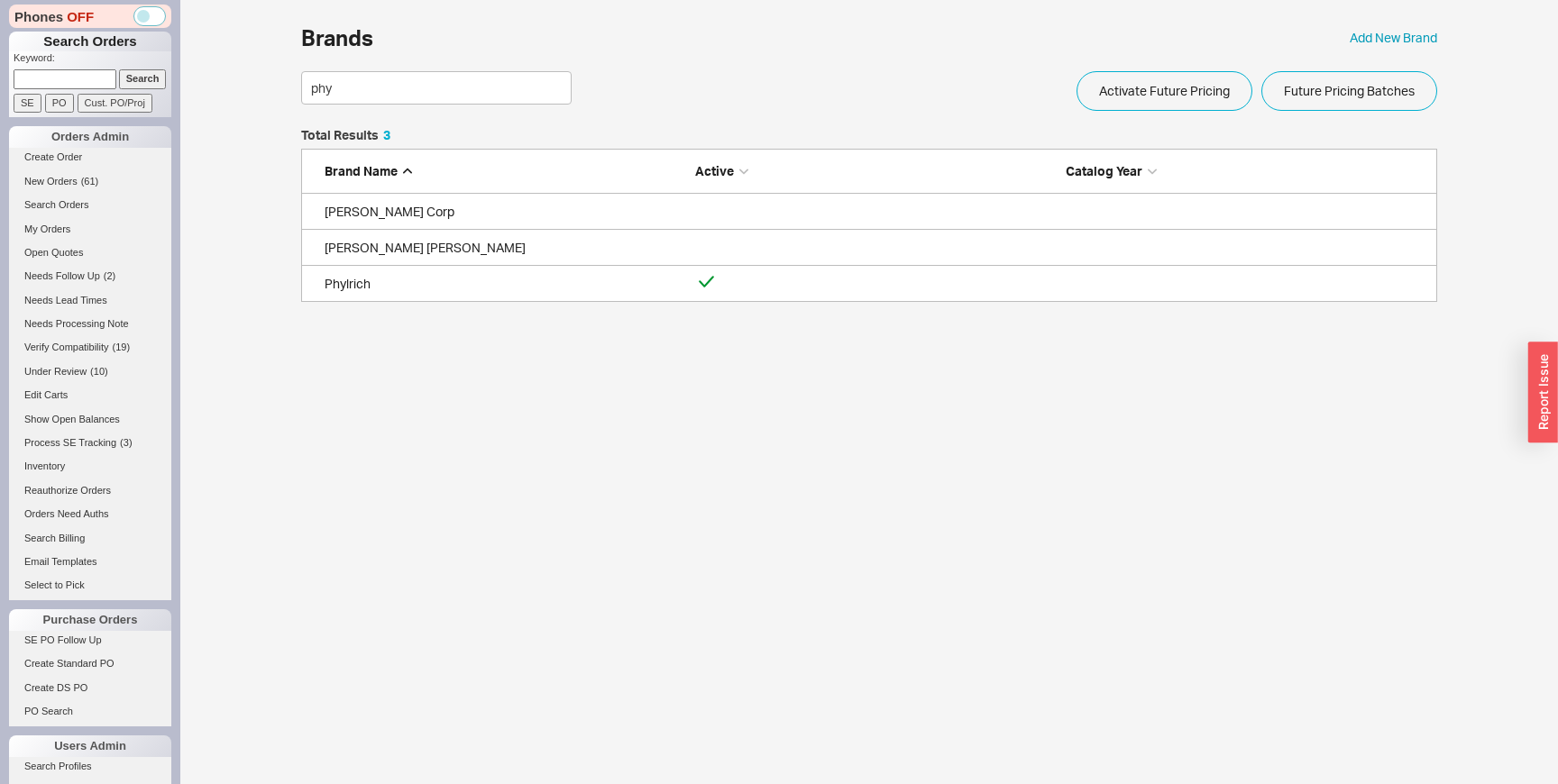
scroll to position [101, 1136]
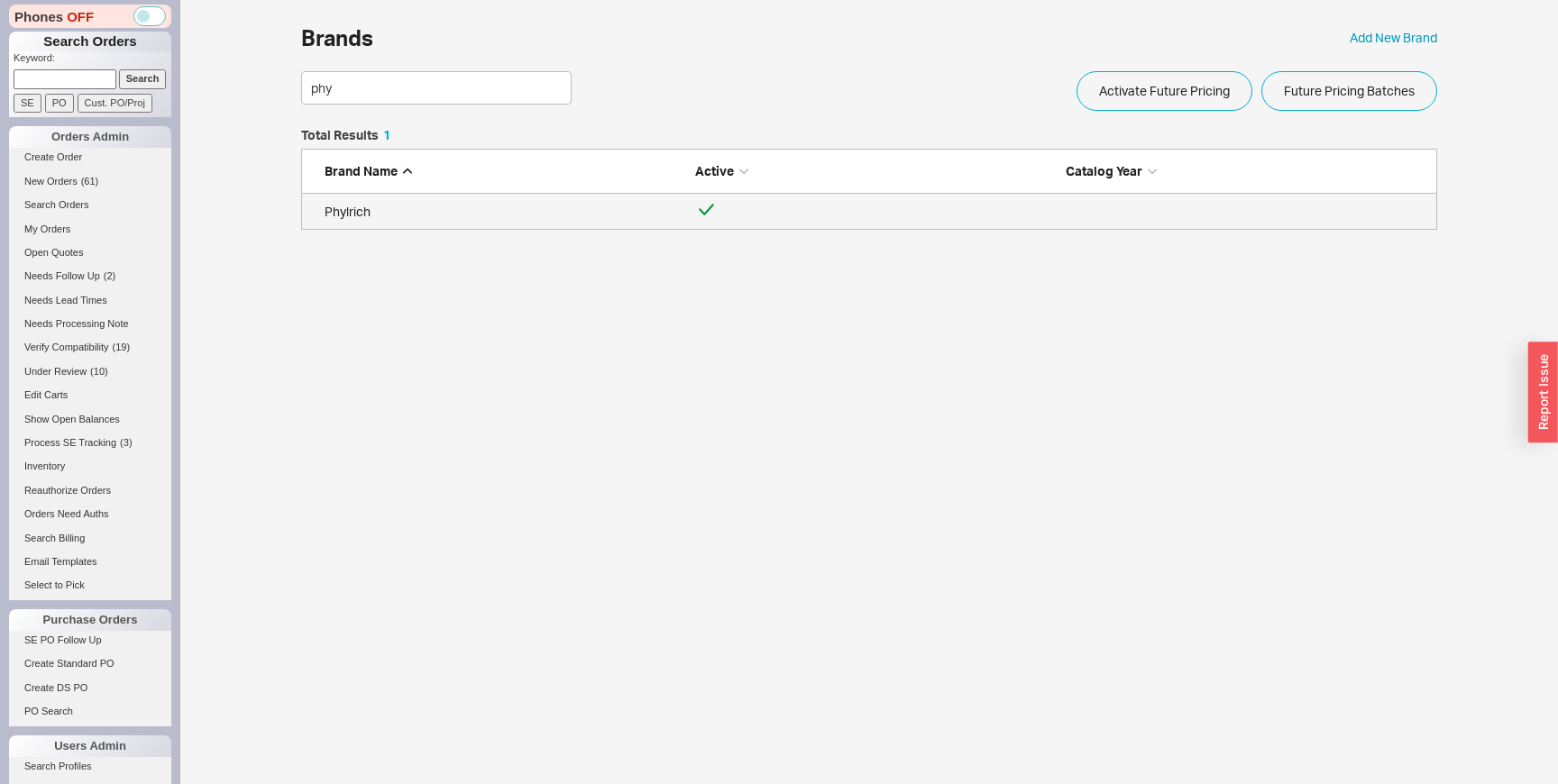
type input "phy"
click at [511, 213] on div "Phylrich" at bounding box center [505, 212] width 361 height 18
